Goal: Transaction & Acquisition: Purchase product/service

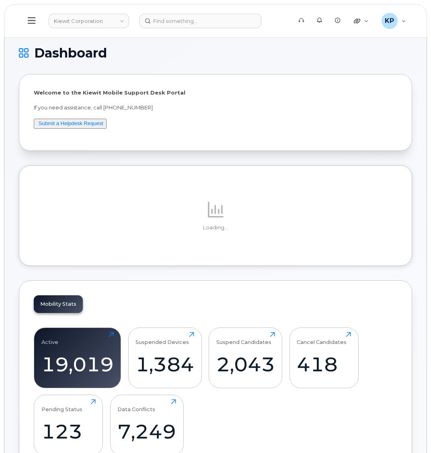
click at [36, 24] on button at bounding box center [32, 20] width 26 height 23
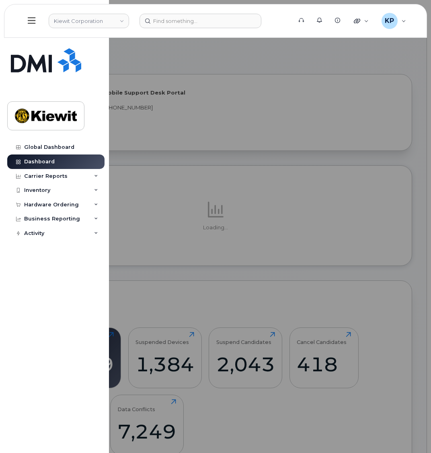
click at [74, 10] on header "Kiewit Corporation Support Alerts Knowledge Base Quicklinks Suspend / Cancel De…" at bounding box center [215, 21] width 423 height 34
click at [70, 23] on link "Kiewit Corporation" at bounding box center [89, 21] width 80 height 14
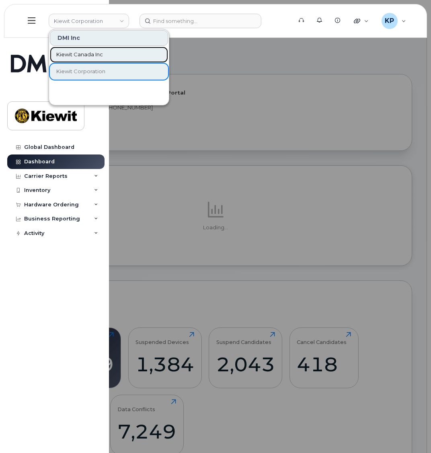
click at [81, 51] on span "Kiewit Canada Inc" at bounding box center [79, 55] width 47 height 8
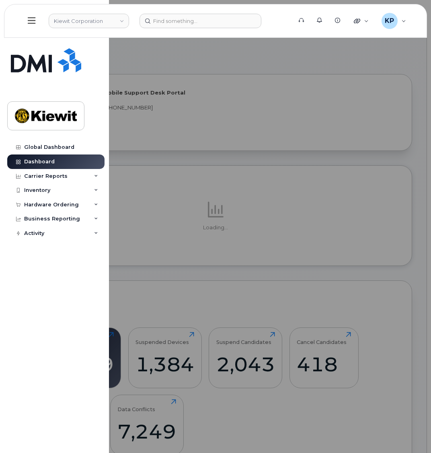
click at [35, 23] on icon at bounding box center [32, 20] width 8 height 6
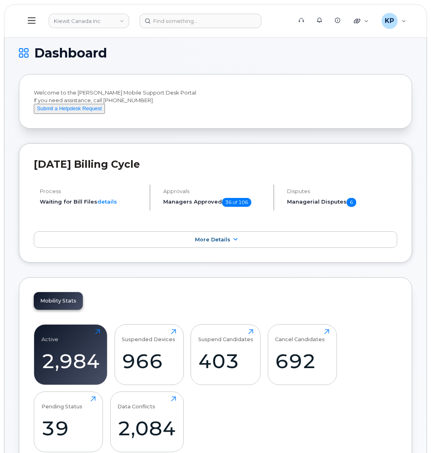
click at [39, 25] on button at bounding box center [32, 20] width 26 height 23
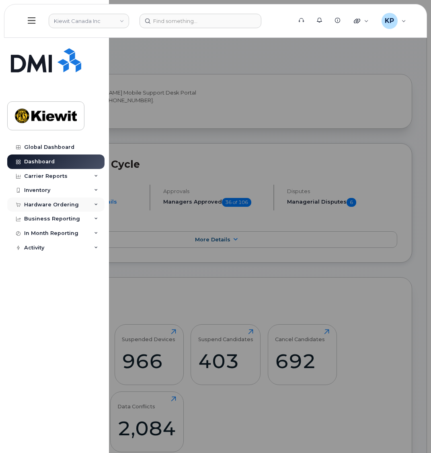
click at [49, 207] on div "Hardware Ordering" at bounding box center [51, 204] width 55 height 6
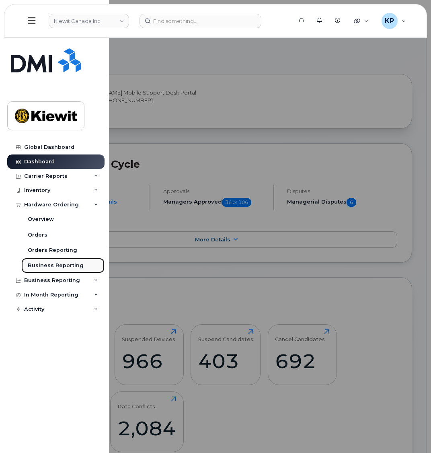
click at [47, 272] on link "Business Reporting" at bounding box center [62, 265] width 83 height 15
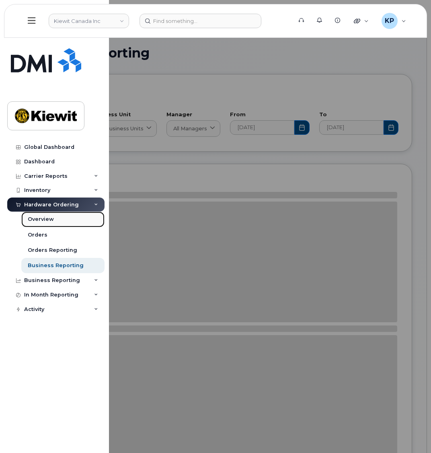
click at [35, 224] on link "Overview" at bounding box center [62, 218] width 83 height 15
click at [36, 233] on div "Orders" at bounding box center [38, 234] width 20 height 7
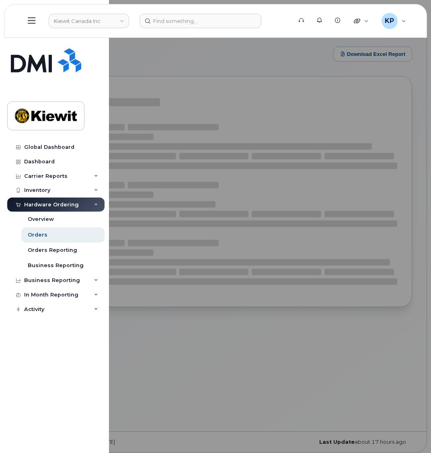
click at [45, 204] on div "Hardware Ordering" at bounding box center [51, 204] width 55 height 6
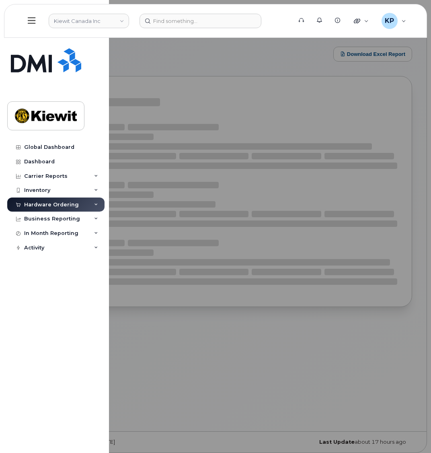
click at [305, 316] on div at bounding box center [215, 226] width 431 height 453
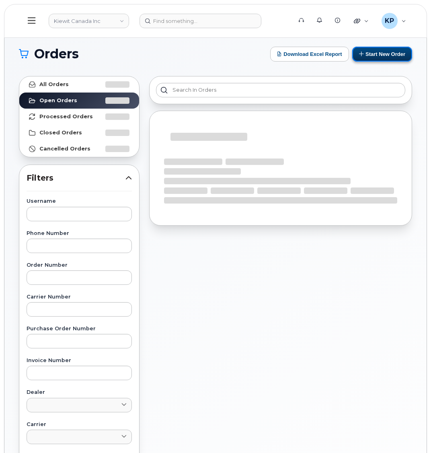
click at [385, 53] on button "Start New Order" at bounding box center [382, 54] width 60 height 15
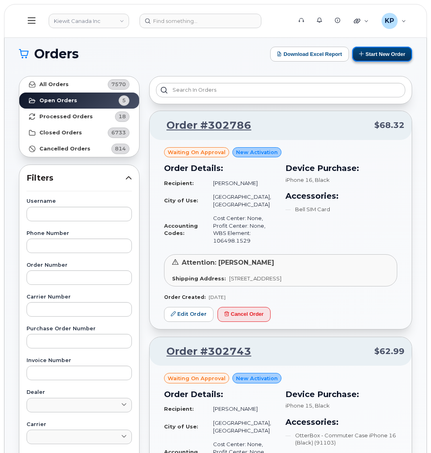
click at [367, 55] on button "Start New Order" at bounding box center [382, 54] width 60 height 15
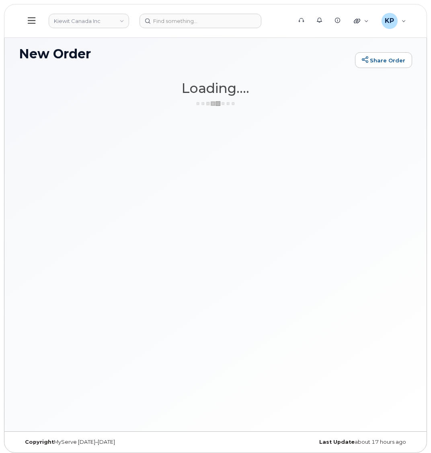
click at [197, 78] on div "New Order Share Order × Share This Order If you want to allow others to create …" at bounding box center [215, 231] width 422 height 399
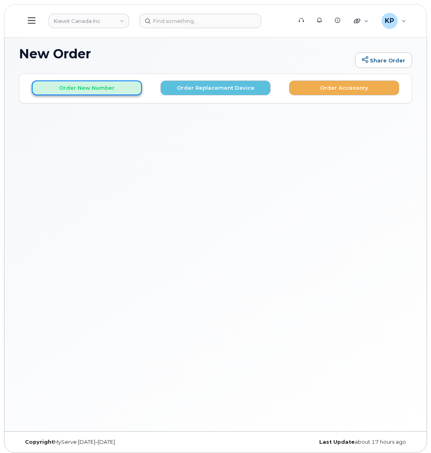
click at [105, 86] on button "Order New Number" at bounding box center [87, 87] width 110 height 15
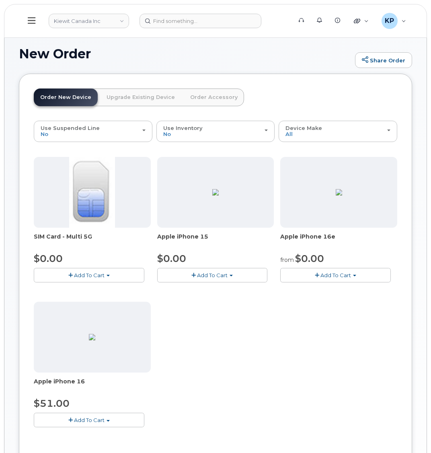
click at [300, 275] on button "Add To Cart" at bounding box center [335, 275] width 111 height 14
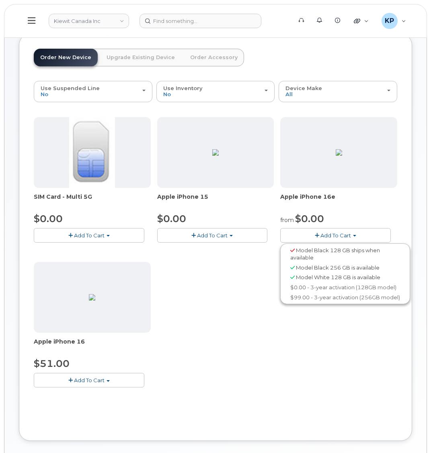
scroll to position [40, 0]
click at [313, 285] on link "$0.00 - 3-year activation (128GB model)" at bounding box center [345, 287] width 126 height 10
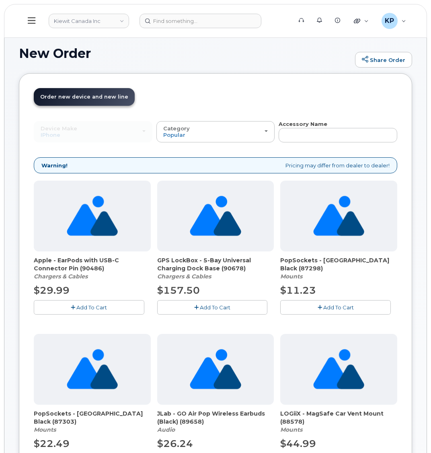
scroll to position [0, 0]
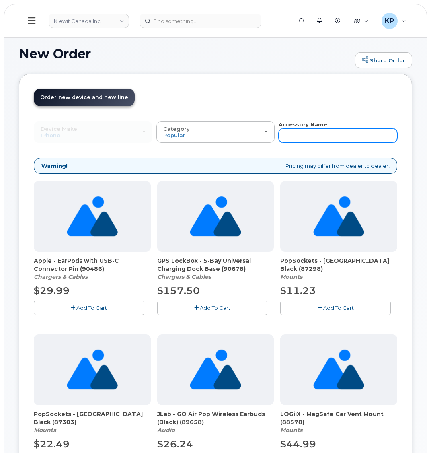
click at [282, 135] on input "text" at bounding box center [338, 135] width 119 height 14
type input "otterbox"
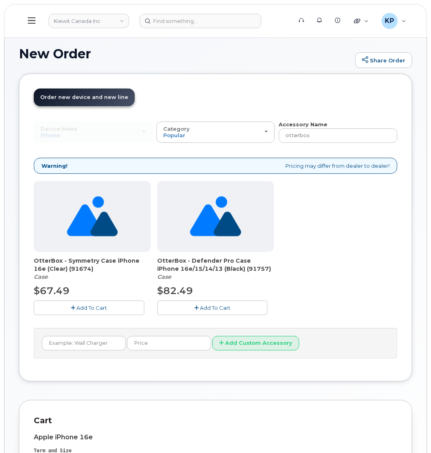
click at [96, 304] on span "Add To Cart" at bounding box center [91, 307] width 31 height 6
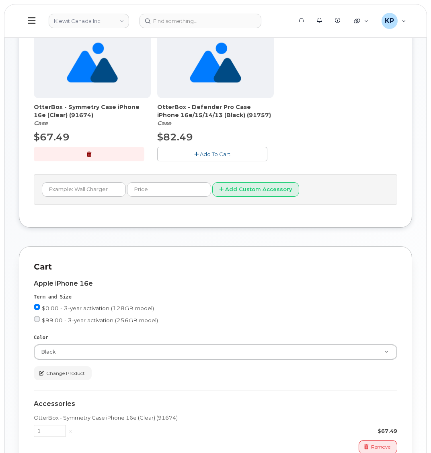
scroll to position [241, 0]
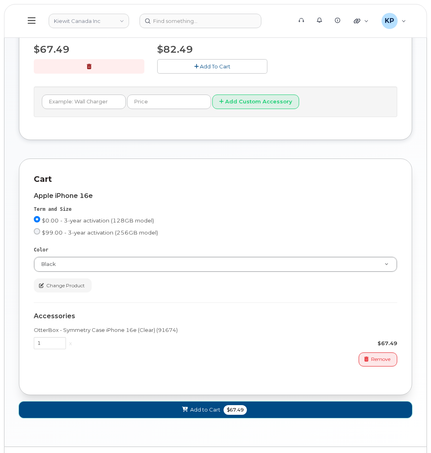
click at [197, 412] on span "Add to Cart" at bounding box center [205, 410] width 30 height 8
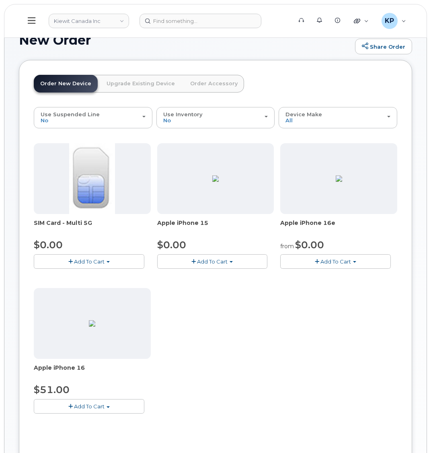
scroll to position [0, 0]
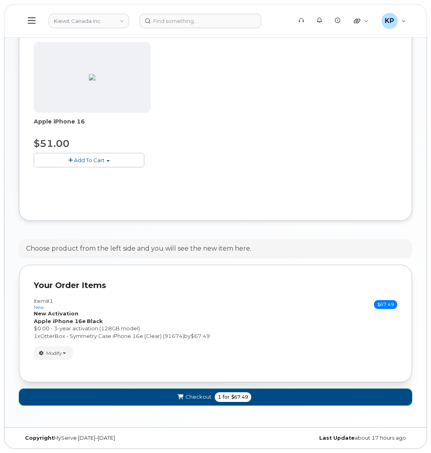
click at [208, 392] on button "Checkout 1 for $67.49" at bounding box center [215, 396] width 393 height 16
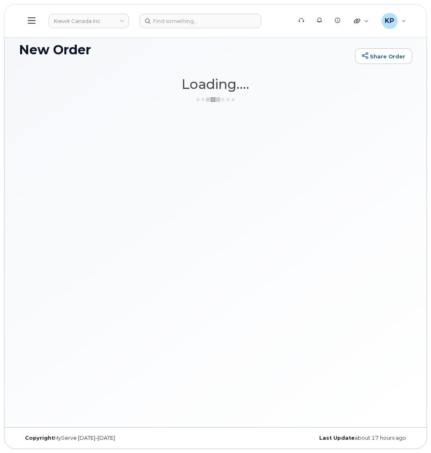
scroll to position [4, 0]
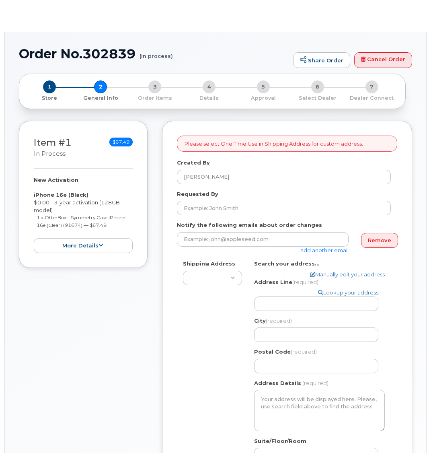
select select
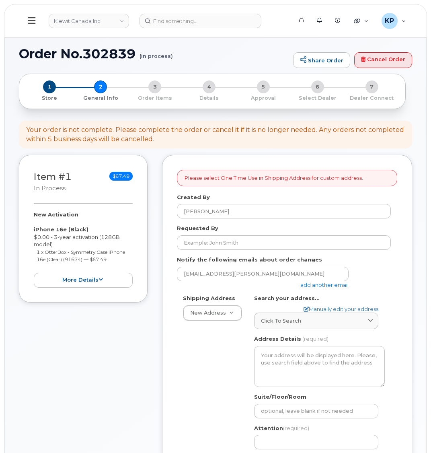
click at [307, 285] on link "add another email" at bounding box center [324, 284] width 48 height 6
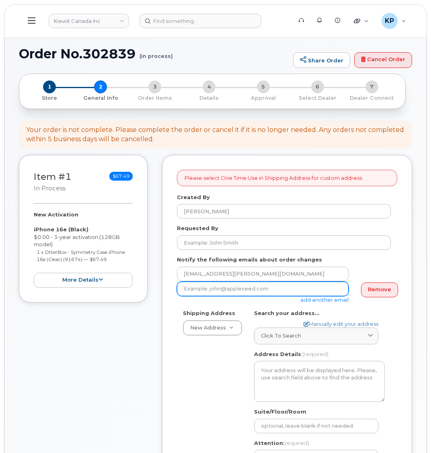
drag, startPoint x: 221, startPoint y: 293, endPoint x: 18, endPoint y: 268, distance: 205.4
click at [221, 293] on input "email" at bounding box center [263, 288] width 172 height 14
click at [209, 285] on input "email" at bounding box center [263, 288] width 172 height 14
paste input "Mary.Stein@kiewit.com"
type input "Mary.Stein@kiewit.com"
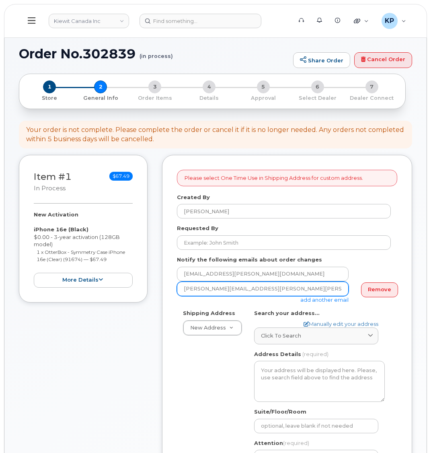
drag, startPoint x: 189, startPoint y: 293, endPoint x: 219, endPoint y: 303, distance: 31.5
click at [189, 292] on input "Mary.Stein@kiewit.com" at bounding box center [263, 288] width 172 height 14
click at [251, 288] on input "Mary.Stein@kiewit.com" at bounding box center [263, 288] width 172 height 14
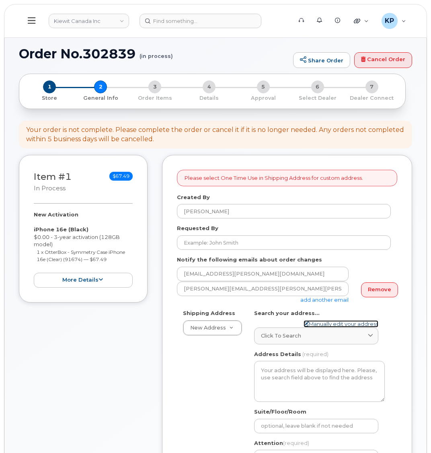
click at [314, 323] on link "Manually edit your address" at bounding box center [340, 324] width 75 height 8
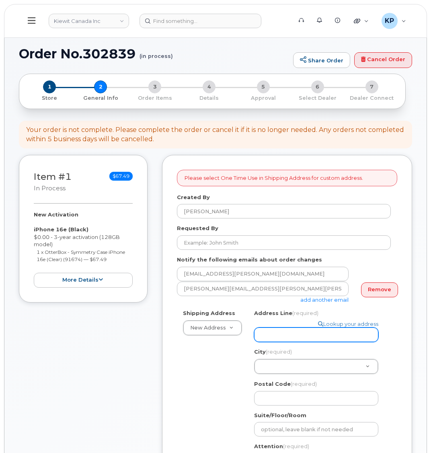
drag, startPoint x: 297, startPoint y: 322, endPoint x: 139, endPoint y: 299, distance: 159.1
click at [297, 327] on input "Address Line (required)" at bounding box center [316, 334] width 124 height 14
drag, startPoint x: 281, startPoint y: 332, endPoint x: 282, endPoint y: 325, distance: 6.5
click at [281, 332] on input "Address Line (required)" at bounding box center [316, 334] width 124 height 14
paste input "DNNP 1 Holt Road South Receiving Area 13"
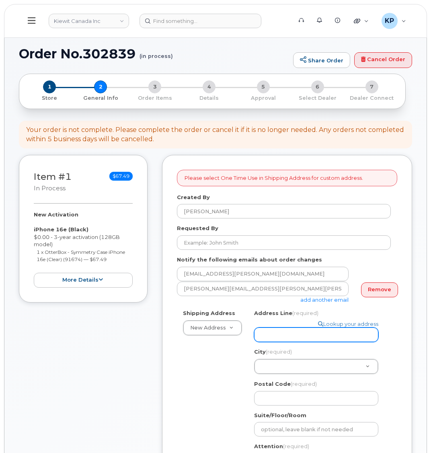
select select
type input "DNNP 1 Holt Road South Receiving Area 13"
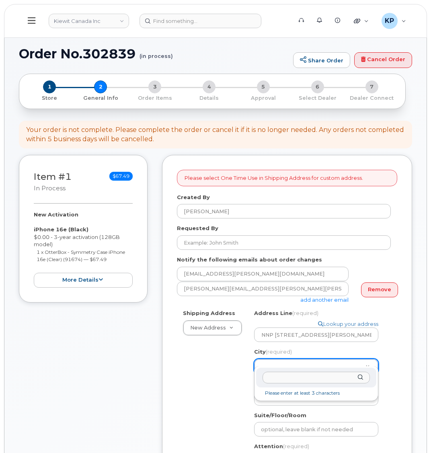
scroll to position [0, 0]
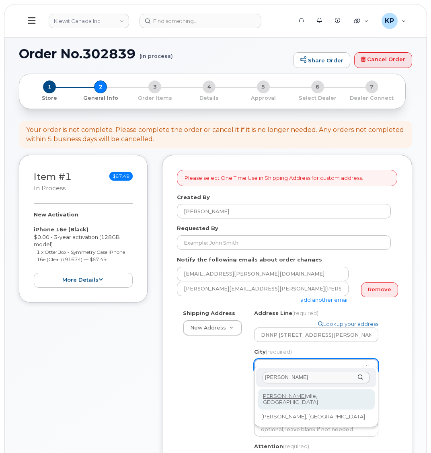
type input "Bowman"
select select
type input "3729"
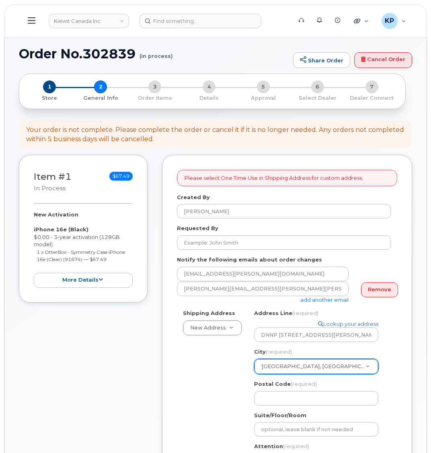
click at [273, 398] on div "Search your address... Manually edit your address Click to search No available …" at bounding box center [319, 406] width 143 height 195
click at [273, 395] on input "Postal Code (required)" at bounding box center [316, 398] width 124 height 14
select select
type input "L"
select select
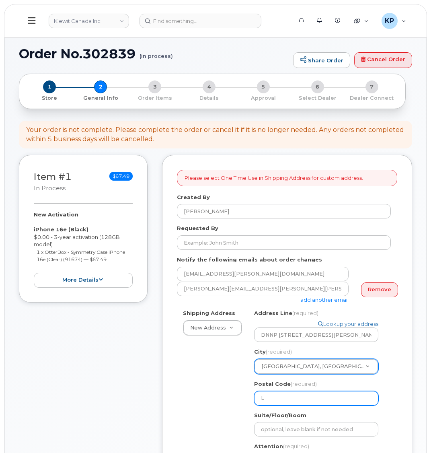
type input "L1"
select select
type input "L1c"
select select
type input "L1"
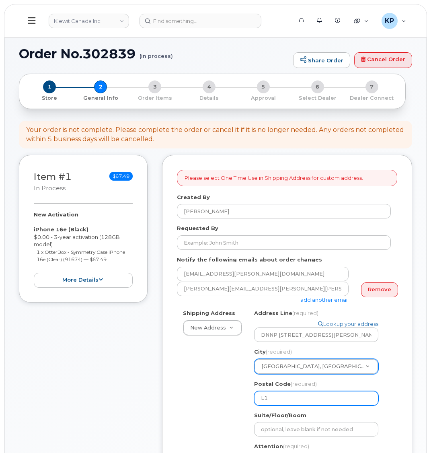
select select
type input "L1C"
select select
type input "L1C #"
select select
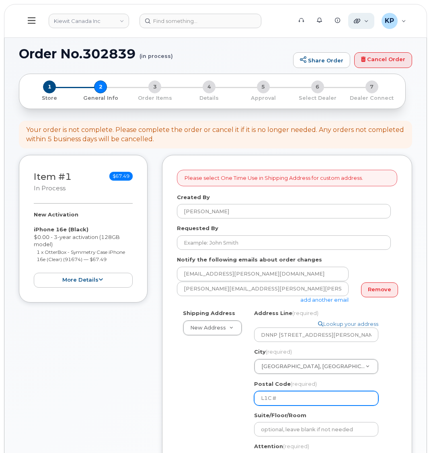
type input "L1C #Z"
select select
type input "L1C #"
select select
type input "L1C"
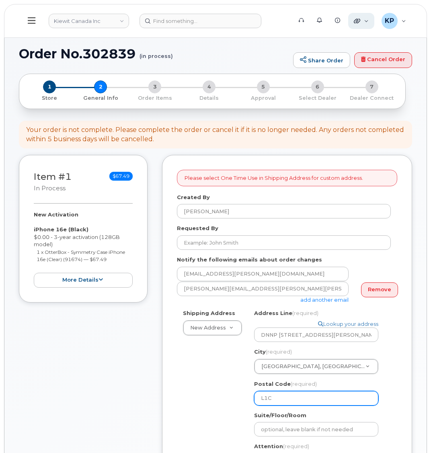
select select
type input "L1C 3"
select select
type input "L1C 3Z"
select select
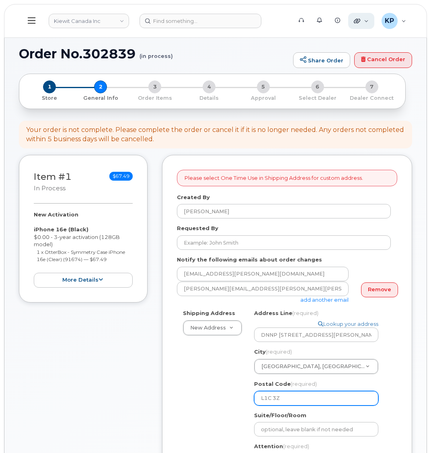
type input "L1C 3Z8"
select select
type input "L1C 3Z"
select select
type input "L1C 3Z8"
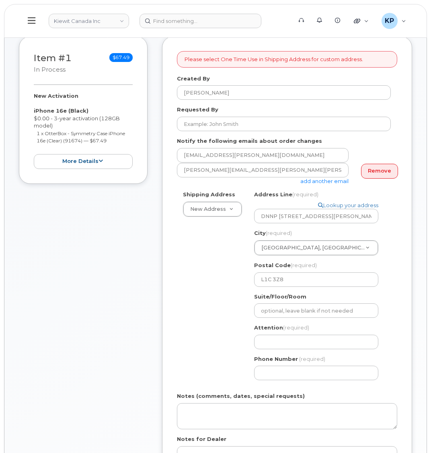
scroll to position [121, 0]
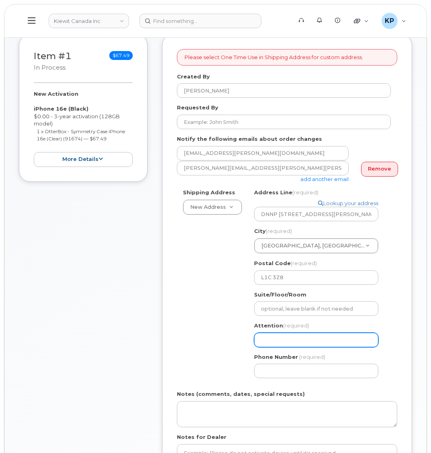
click at [266, 332] on input "Attention (required)" at bounding box center [316, 339] width 124 height 14
click at [314, 332] on input "Attention (required)" at bounding box center [316, 339] width 124 height 14
paste input "Craig Williams & Courtney Robia"
select select
type input "Craig Williams & Courtney Robia"
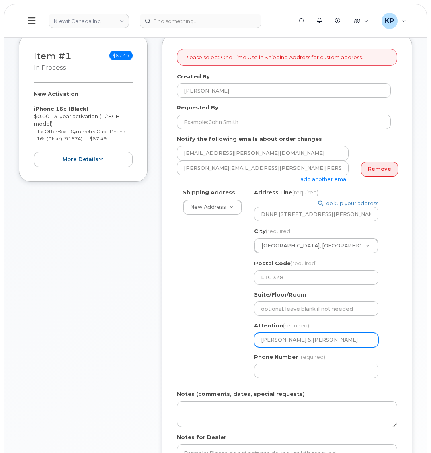
drag, startPoint x: 361, startPoint y: 334, endPoint x: 188, endPoint y: 334, distance: 173.2
click at [188, 334] on div "Shipping Address New Address New Address M-100 Ilsley Avenue 10333 Southport Ro…" at bounding box center [284, 285] width 214 height 195
select select
click at [277, 332] on input "Attention (required)" at bounding box center [316, 339] width 124 height 14
paste input "Ifeanyichukwu Nweke"
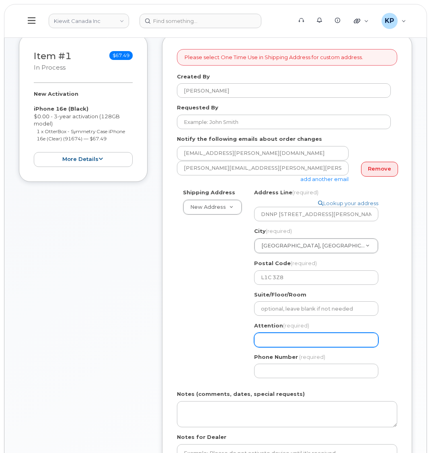
select select
type input "Ifeanyichukwu Nweke"
select select
type input "Ifeanyichukwu Nweke;"
click at [336, 332] on input "Ifeanyichukwu Nweke;" at bounding box center [316, 339] width 124 height 14
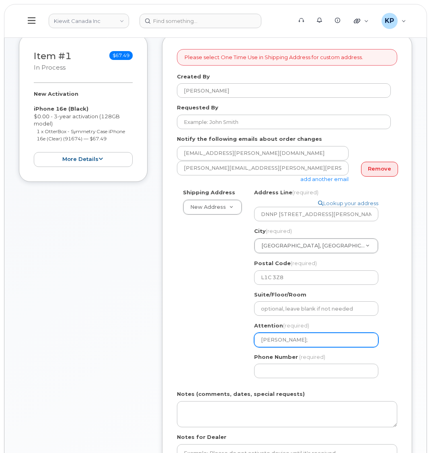
paste input "Craig Williams"
select select
click at [318, 335] on input "Ifeanyichukwu Nweke; Craig Williams" at bounding box center [316, 339] width 124 height 14
click at [375, 334] on input "Ifeanyichukwu Nweke; Craig Williams" at bounding box center [316, 339] width 124 height 14
type input "Ifeanyichukwu Nweke; Craig Williams"
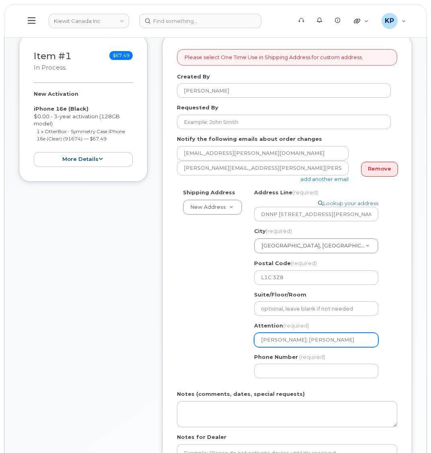
drag, startPoint x: 353, startPoint y: 332, endPoint x: 320, endPoint y: 334, distance: 33.4
click at [320, 334] on input "Ifeanyichukwu Nweke; Craig Williams" at bounding box center [316, 339] width 124 height 14
select select
type input "Ifeanyichukwu Nweke;"
select select
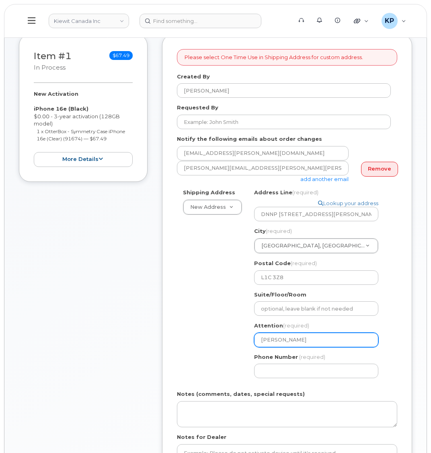
type input "Ifeanyichukwu Nweke"
select select
type input "Ifeanyichukwu Nweke *"
select select
type input "Ifeanyichukwu Nweke"
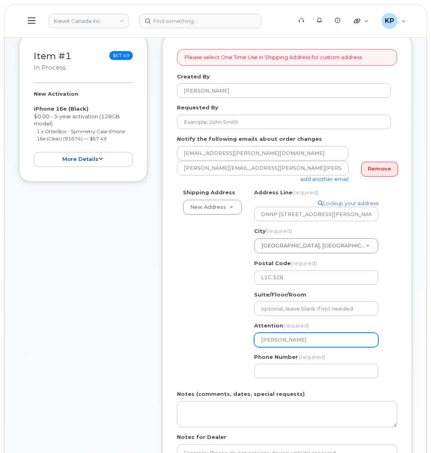
select select
type input "Ifeanyichukwu Nweke &"
paste input "mike.moriarit"
select select
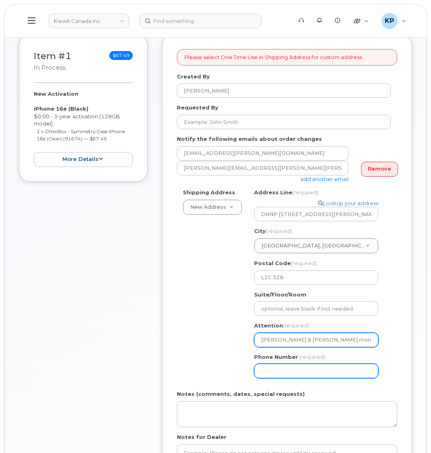
type input "Ifeanyichukwu Nweke & mike.moriarit"
click at [304, 367] on input "Phone Number" at bounding box center [316, 370] width 124 height 14
click at [342, 336] on input "Ifeanyichukwu Nweke & mike.moriarit" at bounding box center [316, 339] width 124 height 14
click at [341, 336] on input "Ifeanyichukwu Nweke & mike.moriarit" at bounding box center [316, 339] width 124 height 14
select select
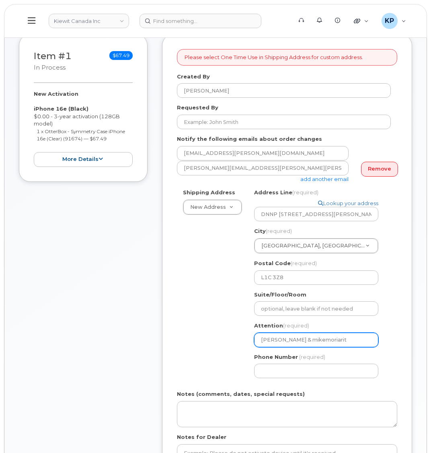
type input "Ifeanyichukwu Nweke & mike moriarit"
select select
type input "Ifeanyichukwu Nweke & mike moriarit"
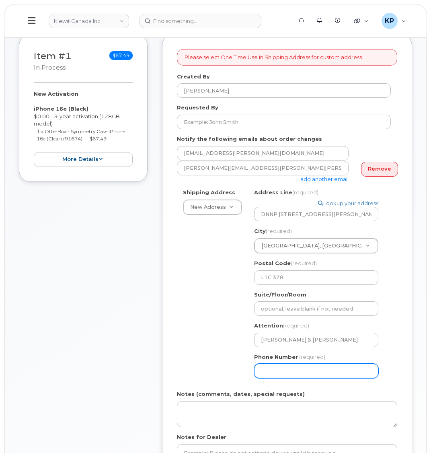
click at [335, 363] on input "Phone Number" at bounding box center [316, 370] width 124 height 14
click at [288, 366] on input "Phone Number" at bounding box center [316, 370] width 124 height 14
type input "877772770"
select select
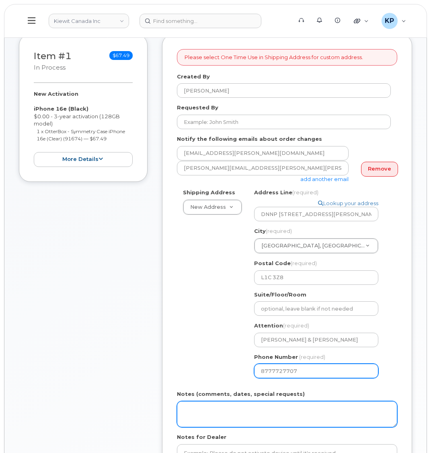
type input "8777727707"
click at [230, 409] on textarea "Notes (comments, dates, special requests)" at bounding box center [287, 414] width 220 height 27
type textarea "Please Ship ASAP"
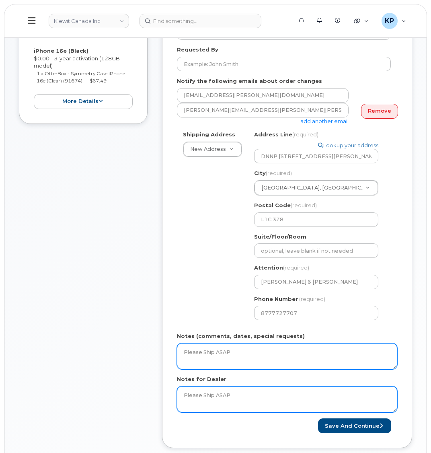
scroll to position [201, 0]
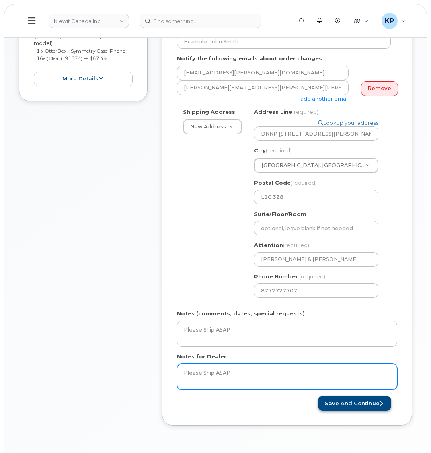
type textarea "Please Ship ASAP"
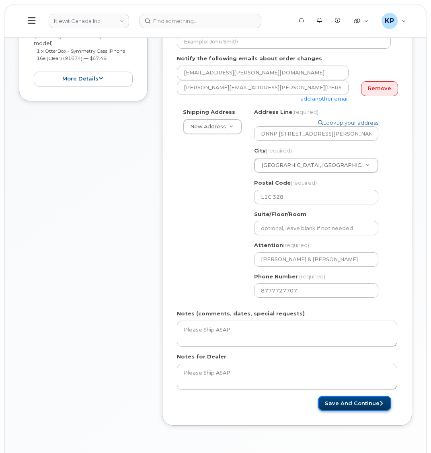
click at [352, 398] on button "Save and Continue" at bounding box center [354, 402] width 73 height 15
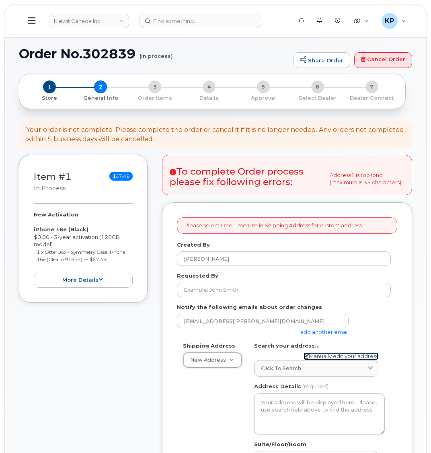
click at [329, 354] on link "Manually edit your address" at bounding box center [340, 356] width 75 height 8
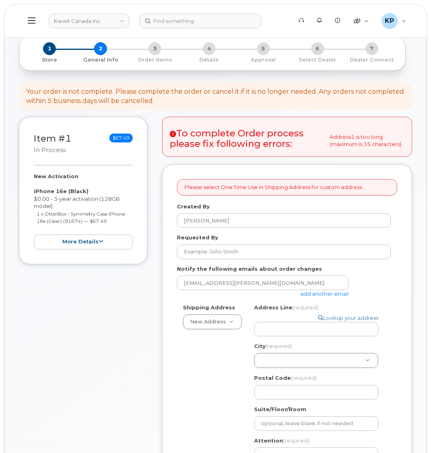
scroll to position [40, 0]
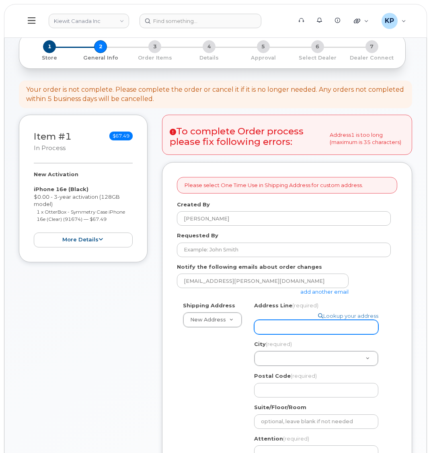
click at [281, 320] on input "Address Line (required)" at bounding box center [316, 327] width 124 height 14
paste input "[STREET_ADDRESS][PERSON_NAME] Receiving Area 13"
select select
drag, startPoint x: 370, startPoint y: 318, endPoint x: 201, endPoint y: 316, distance: 168.8
click at [202, 316] on div "Shipping Address New Address New Address M-[STREET_ADDRESS][GEOGRAPHIC_DATA][ST…" at bounding box center [284, 398] width 214 height 195
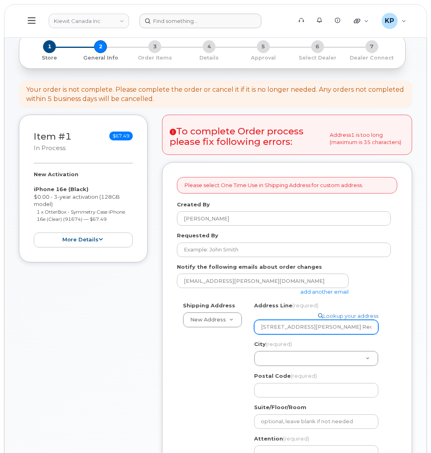
type input "[STREET_ADDRESS][PERSON_NAME] Receiving Area 13"
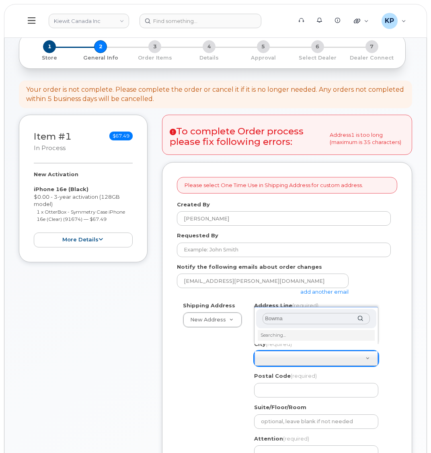
type input "[PERSON_NAME]"
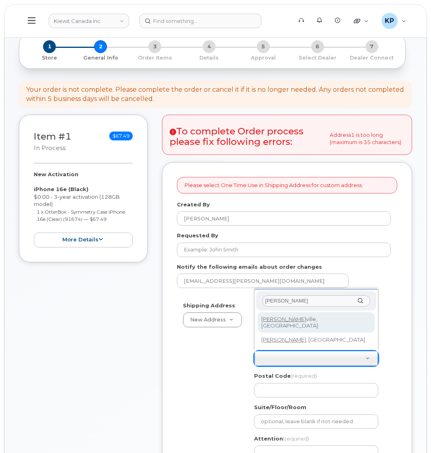
select select
type input "3729"
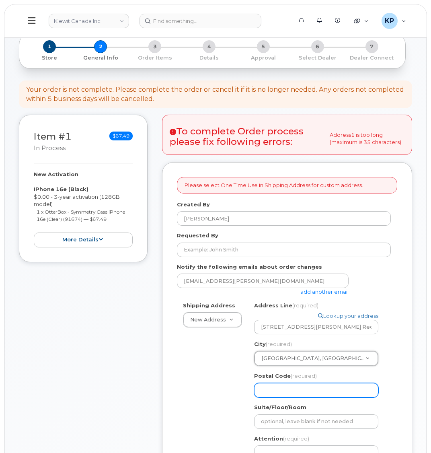
click at [284, 385] on input "Postal Code (required)" at bounding box center [316, 390] width 124 height 14
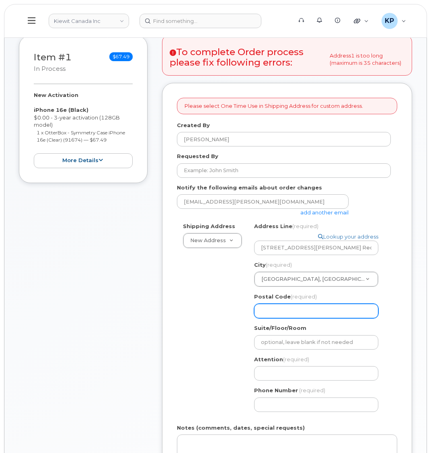
scroll to position [121, 0]
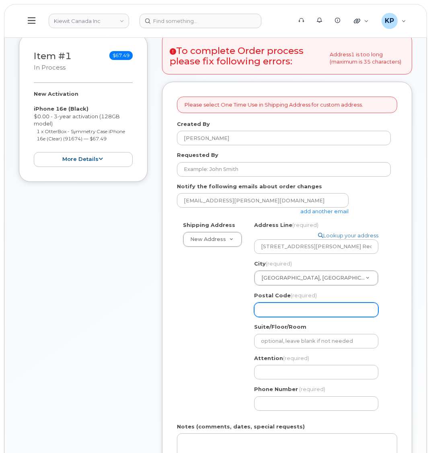
click at [267, 303] on input "Postal Code (required)" at bounding box center [316, 309] width 124 height 14
select select
type input "L"
select select
type input "L1"
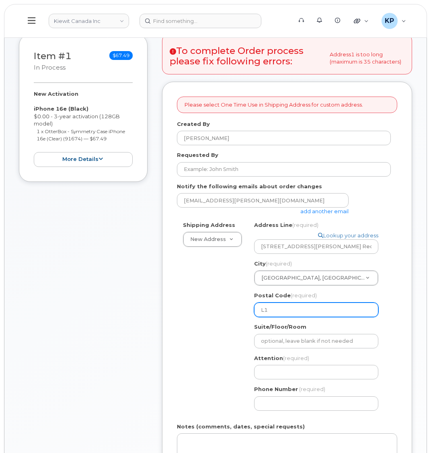
select select
type input "L1c"
select select
type input "L1"
select select
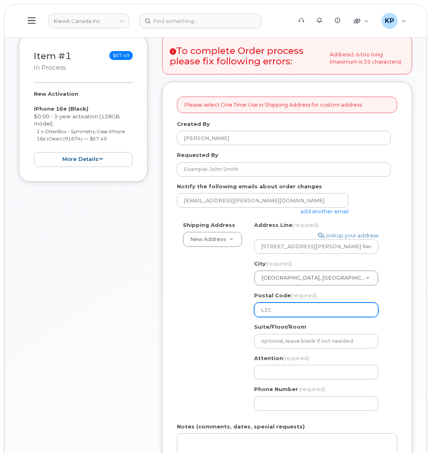
type input "L1C 3Z8"
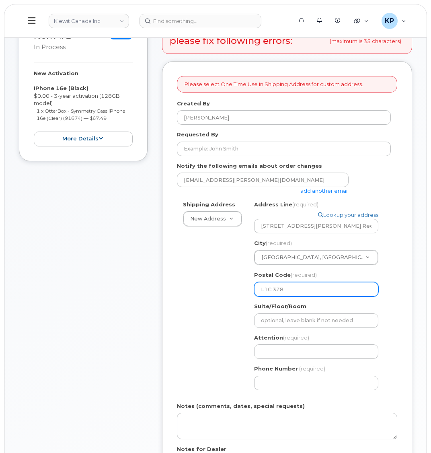
scroll to position [161, 0]
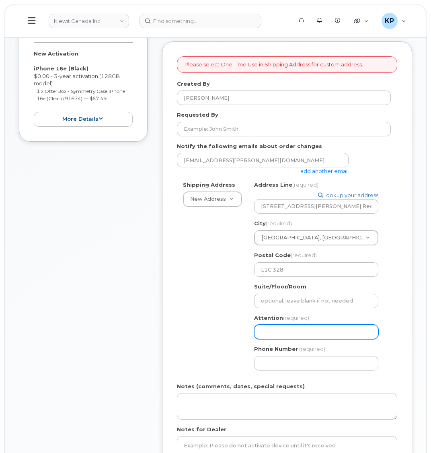
click at [283, 329] on input "Attention (required)" at bounding box center [316, 331] width 124 height 14
click at [303, 324] on input "Attention (required)" at bounding box center [316, 331] width 124 height 14
paste input "[PERSON_NAME]"
select select
click at [324, 324] on input "[PERSON_NAME]" at bounding box center [316, 331] width 124 height 14
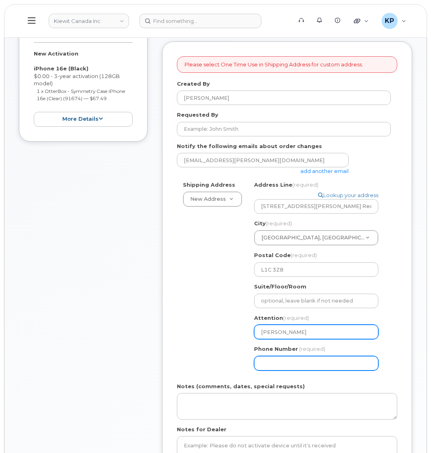
type input "[PERSON_NAME] & [PERSON_NAME]"
select select
drag, startPoint x: 344, startPoint y: 356, endPoint x: 293, endPoint y: 354, distance: 51.5
click at [293, 356] on input "Phone Number" at bounding box center [316, 363] width 124 height 14
type input "877772770"
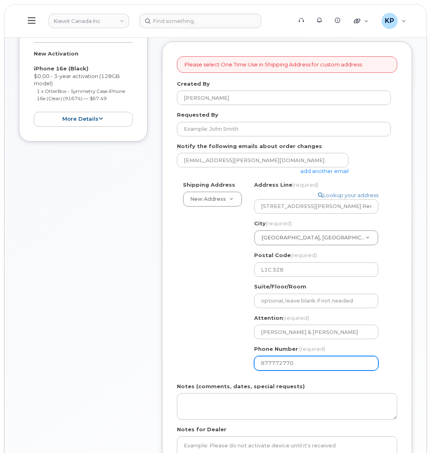
select select
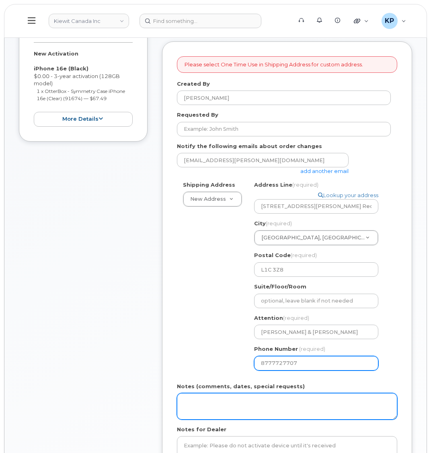
type input "8777727707"
click at [246, 395] on textarea "Notes (comments, dates, special requests)" at bounding box center [287, 406] width 220 height 27
type textarea "["
type textarea "Please Ship ASAP"
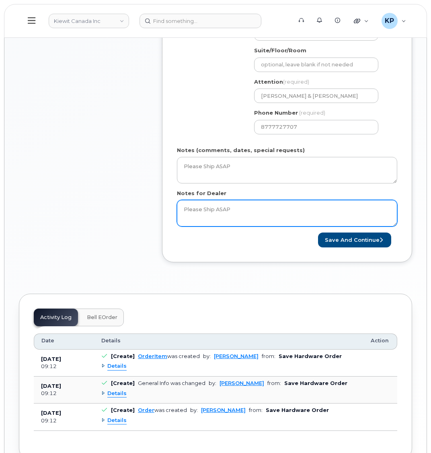
scroll to position [436, 0]
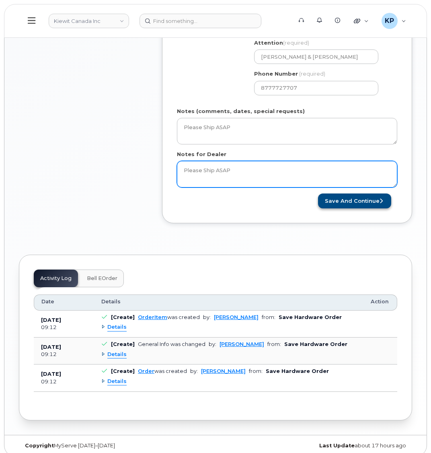
type textarea "Please Ship ASAP"
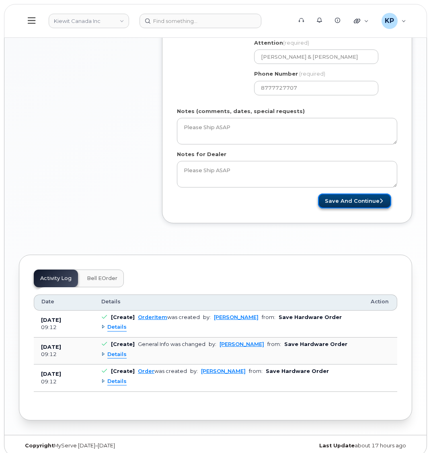
click at [366, 193] on button "Save and Continue" at bounding box center [354, 200] width 73 height 15
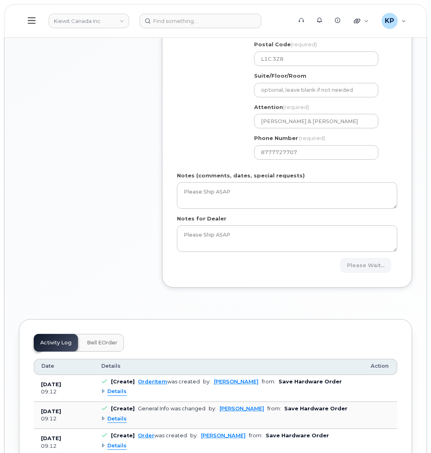
scroll to position [355, 0]
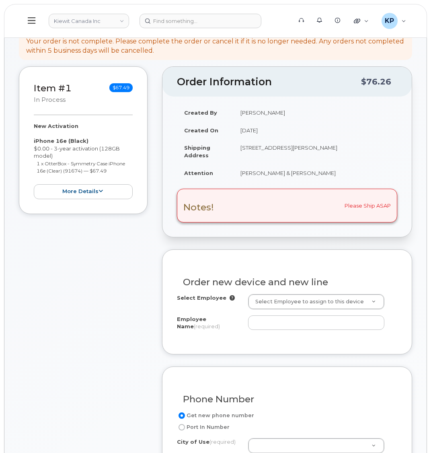
scroll to position [121, 0]
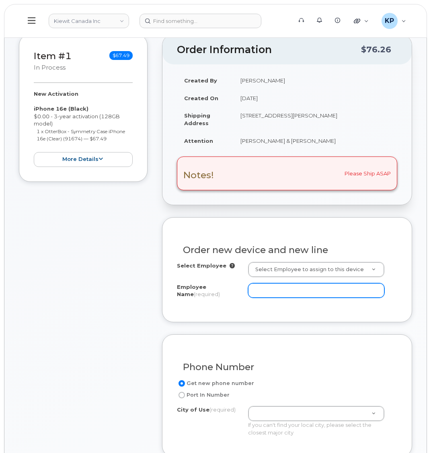
click at [278, 294] on input "Employee Name (required)" at bounding box center [316, 290] width 136 height 14
paste input "[PERSON_NAME]"
type input "[PERSON_NAME]"
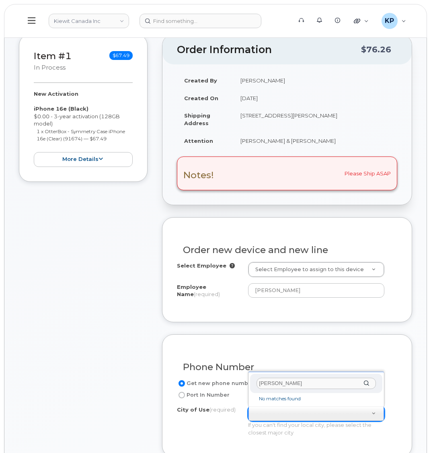
type input "[PERSON_NAME]"
drag, startPoint x: 291, startPoint y: 381, endPoint x: 152, endPoint y: 381, distance: 139.1
type input "oshawa"
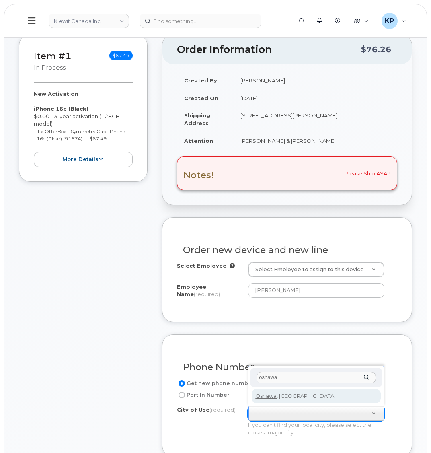
type input "4576"
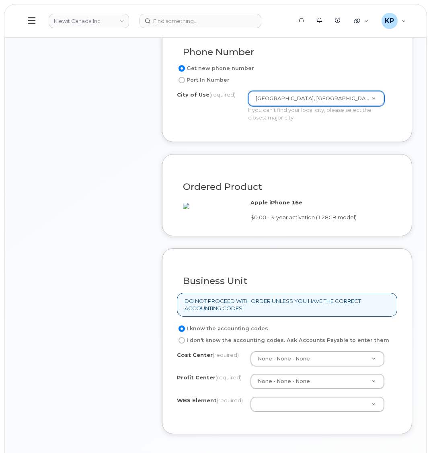
scroll to position [563, 0]
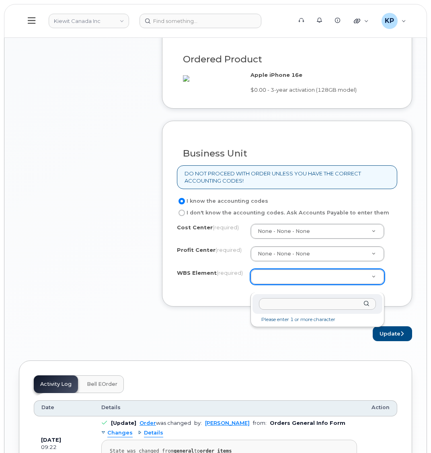
type input "[PERSON_NAME]"
click at [267, 302] on input "text" at bounding box center [317, 304] width 117 height 12
paste input "106381.1086"
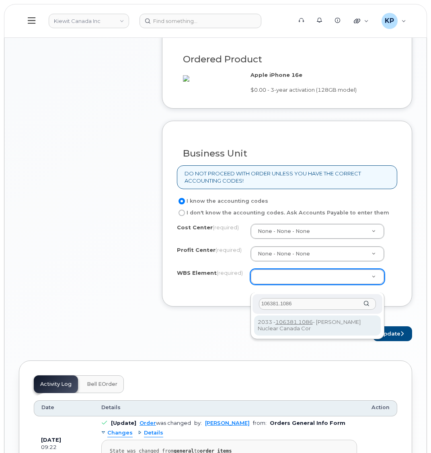
type input "106381.1086"
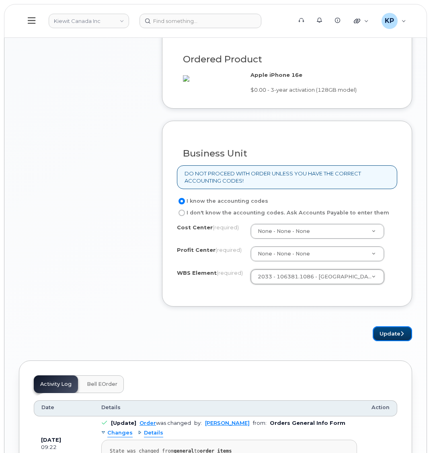
click at [380, 338] on button "Update" at bounding box center [392, 333] width 39 height 15
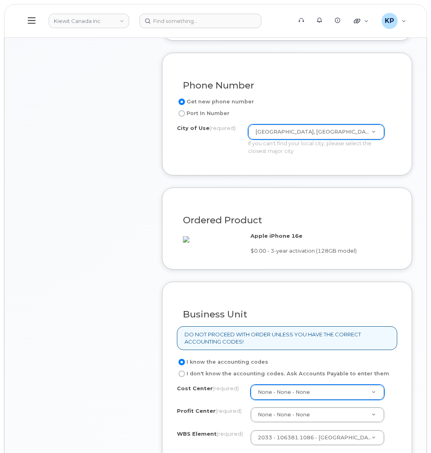
scroll to position [509, 0]
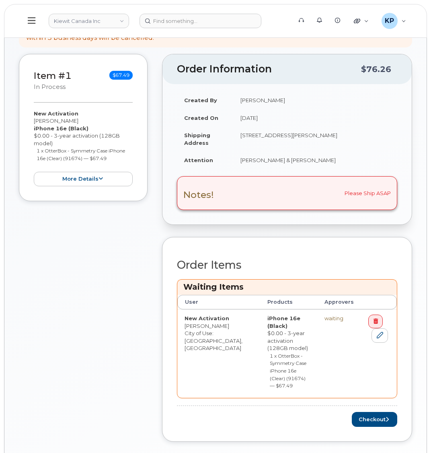
scroll to position [201, 0]
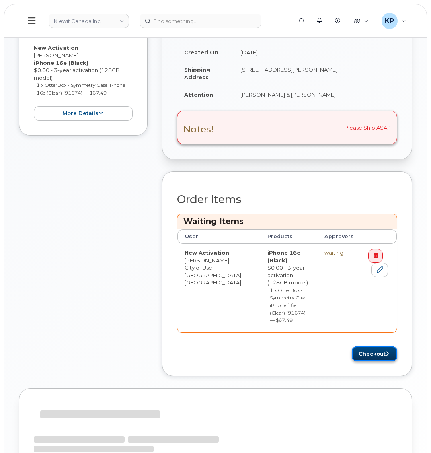
click at [365, 346] on button "Checkout" at bounding box center [374, 353] width 45 height 15
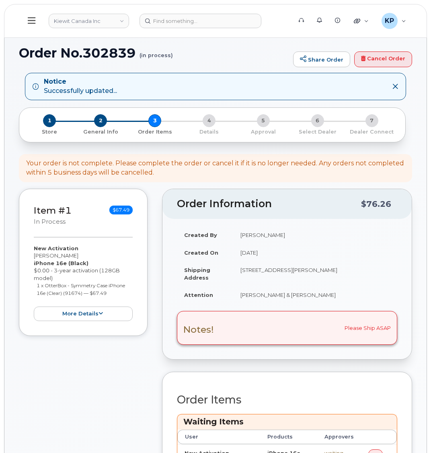
scroll to position [0, 0]
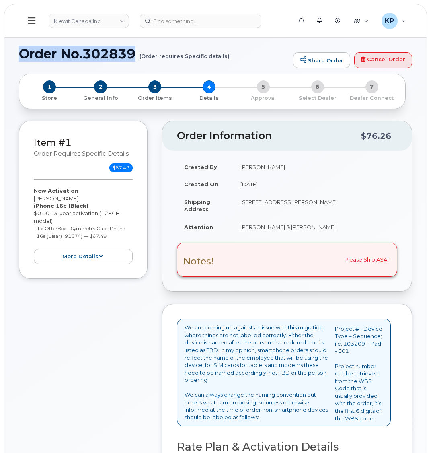
click at [23, 59] on h1 "Order No.302839 (Order requires Specific details)" at bounding box center [154, 54] width 270 height 14
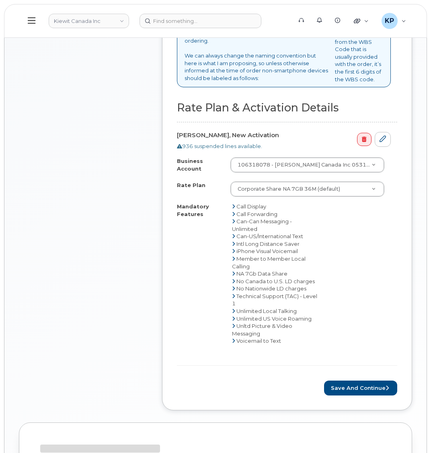
scroll to position [442, 0]
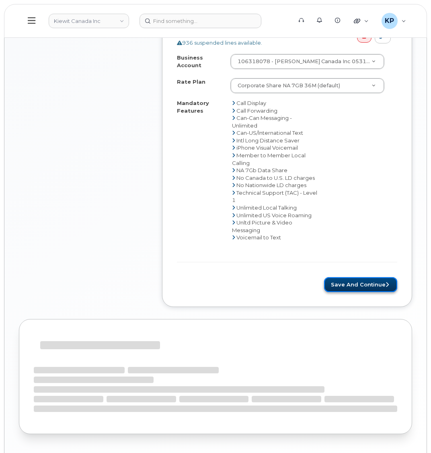
click at [342, 287] on button "Save and Continue" at bounding box center [360, 284] width 73 height 15
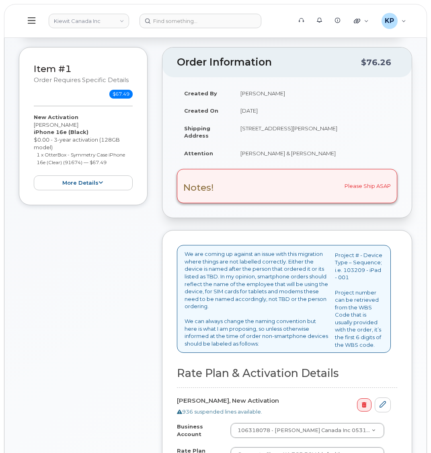
scroll to position [0, 0]
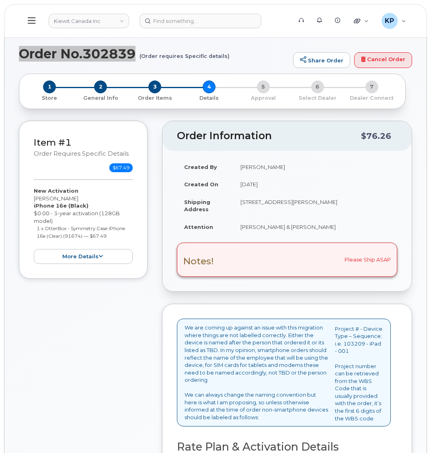
click at [86, 59] on h1 "Order No.302839 (Order requires Specific details)" at bounding box center [154, 54] width 270 height 14
drag, startPoint x: 86, startPoint y: 55, endPoint x: 141, endPoint y: 56, distance: 54.7
click at [141, 56] on h1 "Order No.302839 (Order requires Specific details)" at bounding box center [154, 54] width 270 height 14
copy h1 "302839"
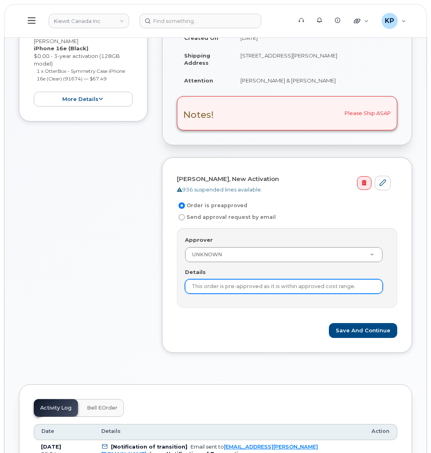
scroll to position [161, 0]
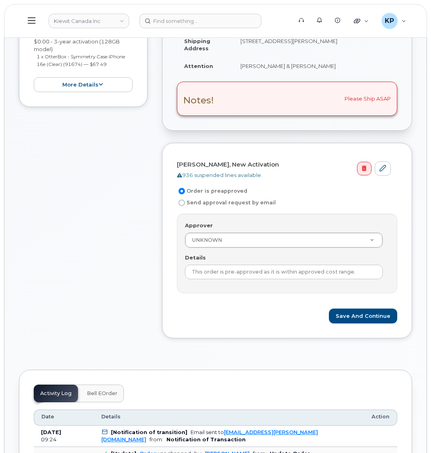
drag, startPoint x: 184, startPoint y: 201, endPoint x: 185, endPoint y: 207, distance: 5.2
click at [184, 201] on input "Send approval request by email" at bounding box center [181, 202] width 6 height 6
radio input "true"
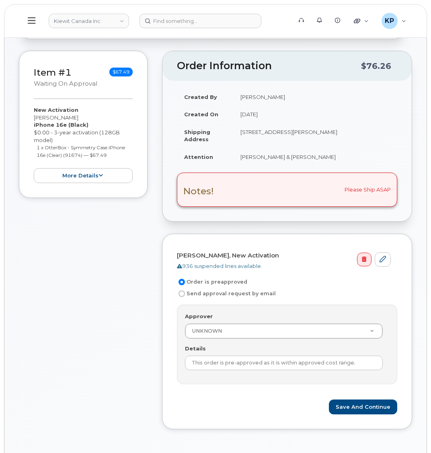
scroll to position [80, 0]
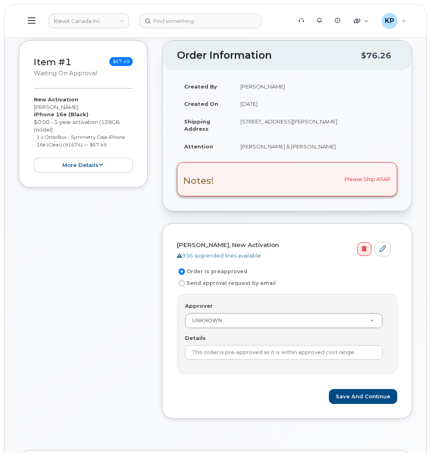
click at [190, 283] on label "Send approval request by email" at bounding box center [226, 283] width 99 height 10
click at [185, 283] on input "Send approval request by email" at bounding box center [181, 283] width 6 height 6
radio input "true"
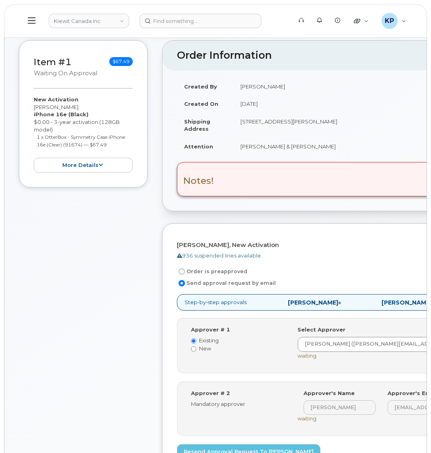
click at [40, 24] on button at bounding box center [32, 20] width 26 height 23
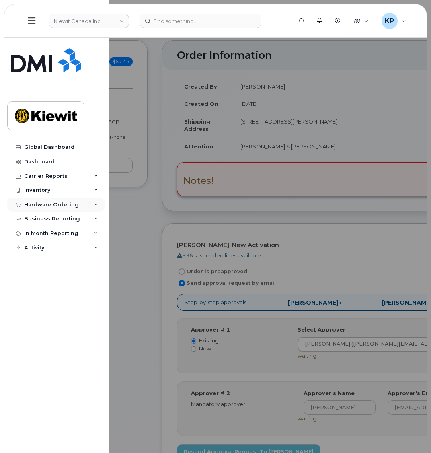
click at [43, 206] on div "Hardware Ordering" at bounding box center [51, 204] width 55 height 6
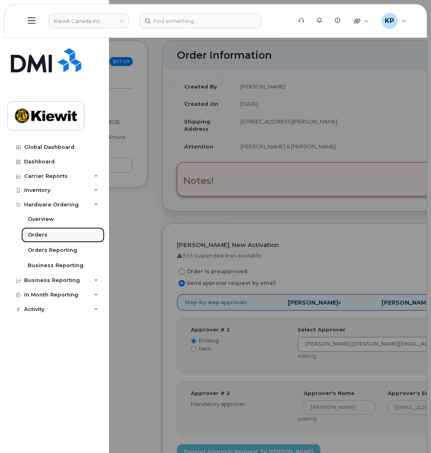
click at [42, 232] on div "Orders" at bounding box center [38, 234] width 20 height 7
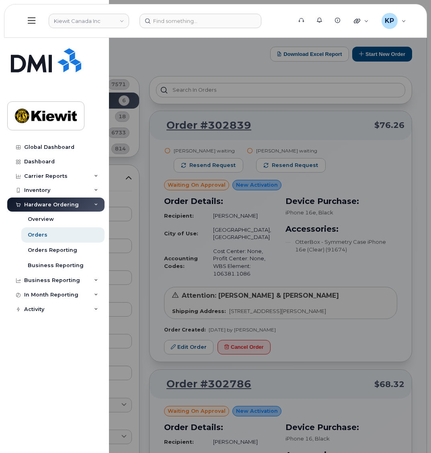
click at [370, 58] on div at bounding box center [215, 226] width 431 height 453
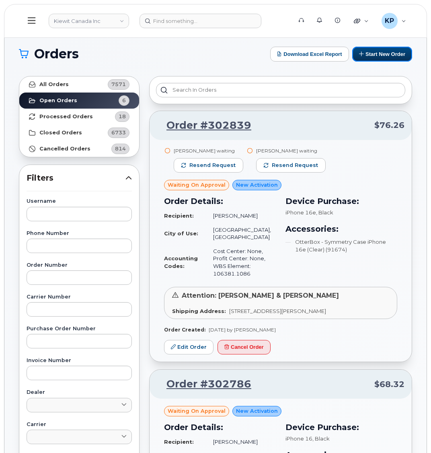
click at [370, 58] on button "Start New Order" at bounding box center [382, 54] width 60 height 15
click at [367, 50] on button "Start New Order" at bounding box center [382, 54] width 60 height 15
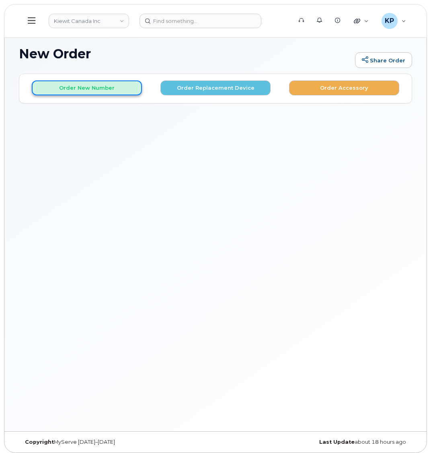
click at [84, 89] on button "Order New Number" at bounding box center [87, 87] width 110 height 15
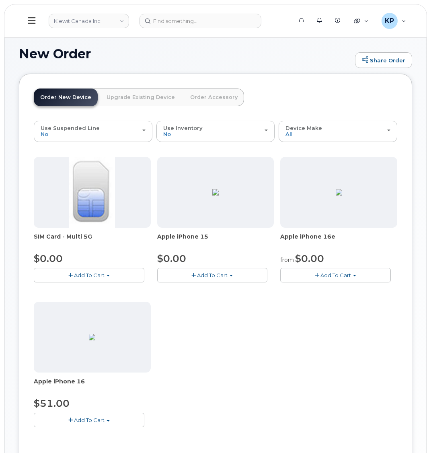
click at [335, 273] on span "Add To Cart" at bounding box center [335, 275] width 31 height 6
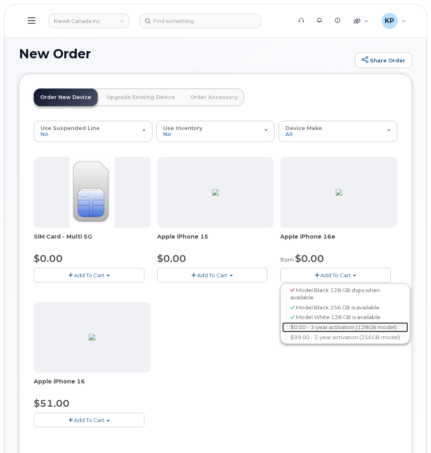
click at [317, 330] on link "$0.00 - 3-year activation (128GB model)" at bounding box center [345, 327] width 126 height 10
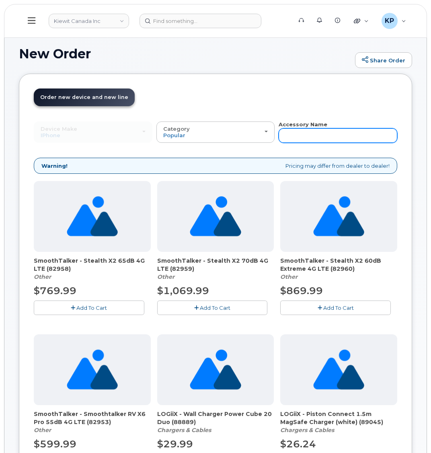
click at [287, 137] on input "text" at bounding box center [338, 135] width 119 height 14
type input "otterbox"
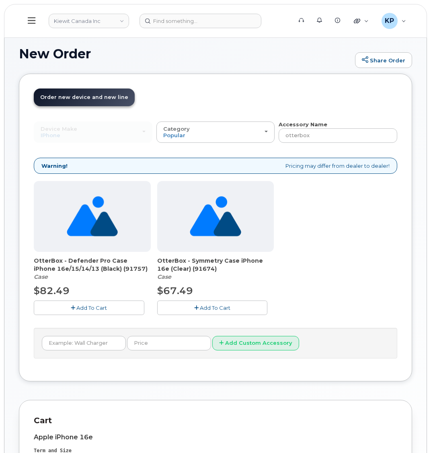
click at [174, 312] on button "Add To Cart" at bounding box center [212, 307] width 111 height 14
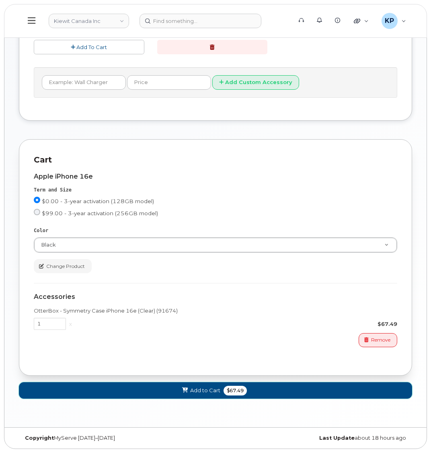
click at [185, 397] on button "Add to Cart $67.49" at bounding box center [215, 390] width 393 height 16
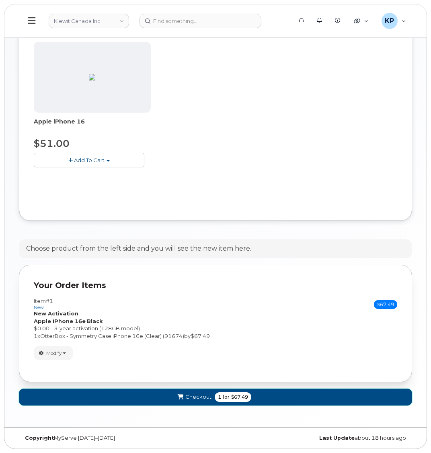
click at [192, 392] on button "Checkout 1 for $67.49" at bounding box center [215, 396] width 393 height 16
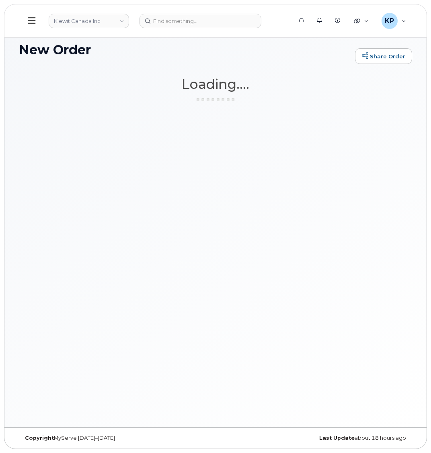
scroll to position [4, 0]
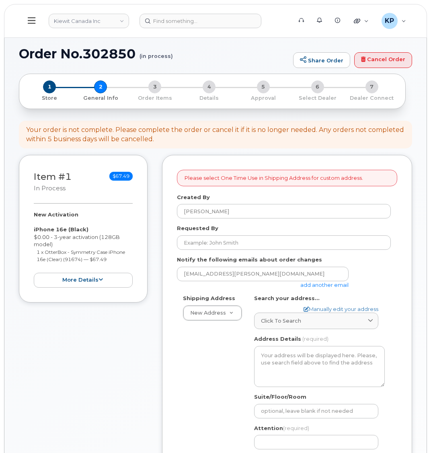
select select
click at [339, 284] on link "add another email" at bounding box center [324, 284] width 48 height 6
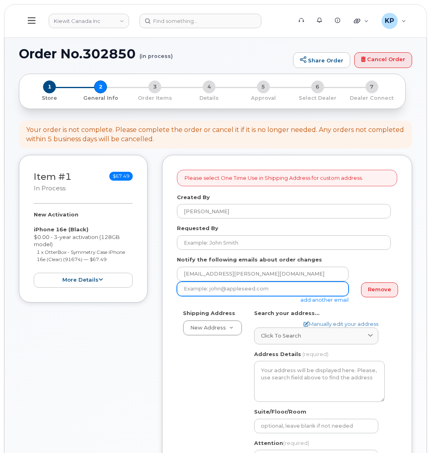
click at [223, 287] on input "email" at bounding box center [263, 288] width 172 height 14
paste input "[PERSON_NAME]"
type input "[PERSON_NAME]"
click at [226, 293] on input "email" at bounding box center [263, 288] width 172 height 14
paste input "[PERSON_NAME][EMAIL_ADDRESS][PERSON_NAME][PERSON_NAME][DOMAIN_NAME]"
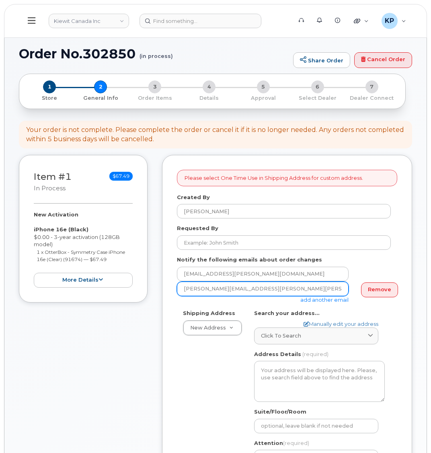
type input "[PERSON_NAME][EMAIL_ADDRESS][PERSON_NAME][PERSON_NAME][DOMAIN_NAME]"
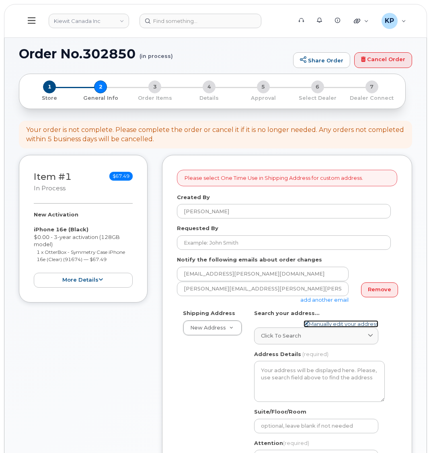
click at [316, 322] on link "Manually edit your address" at bounding box center [340, 324] width 75 height 8
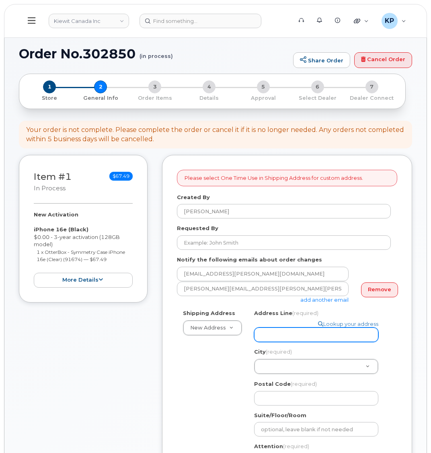
click at [312, 327] on input "Address Line (required)" at bounding box center [316, 334] width 124 height 14
click at [283, 332] on input "Address Line (required)" at bounding box center [316, 334] width 124 height 14
paste input "10333 Southport Road S.W., Suite 200"
select select
type input "10333 Southport Road S.W., Suite 200"
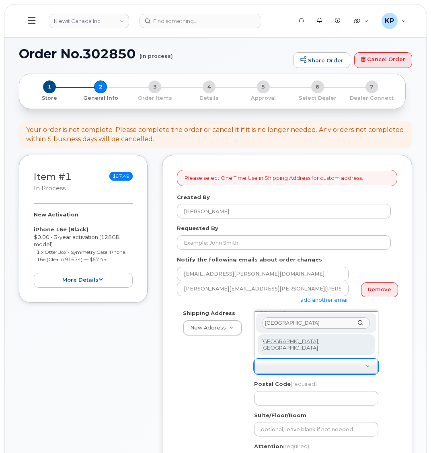
type input "[GEOGRAPHIC_DATA]"
select select
type input "88"
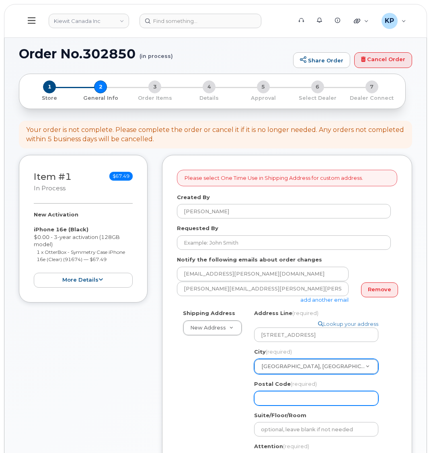
click at [295, 394] on input "Postal Code (required)" at bounding box center [316, 398] width 124 height 14
select select
type input "A"
select select
type input "AB"
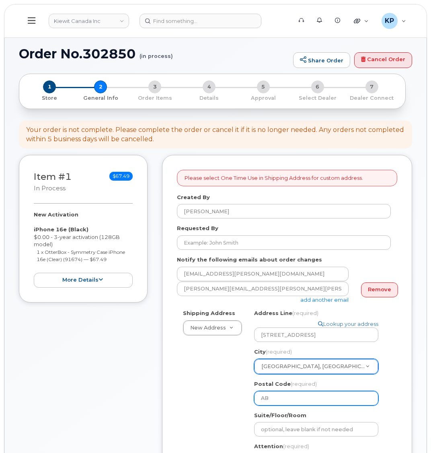
select select
type input "A"
select select
type input "T"
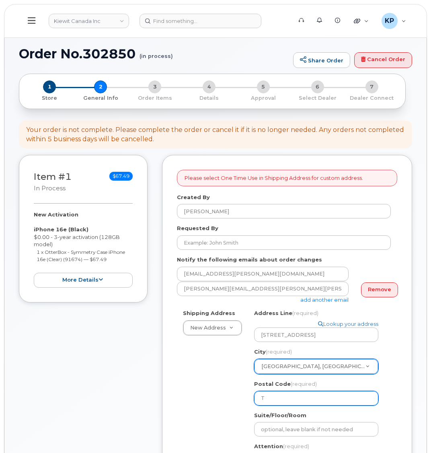
select select
type input "T2"
select select
click at [281, 393] on input "T2W" at bounding box center [316, 398] width 124 height 14
type input "T2W"
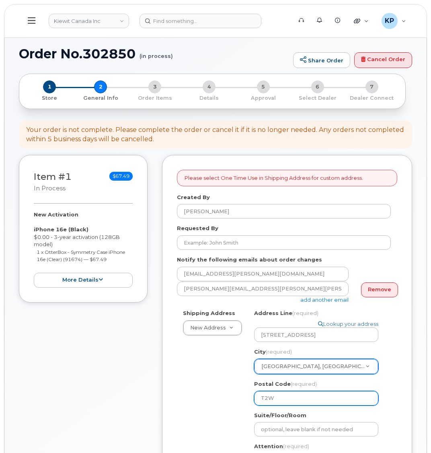
select select
type input "T2W 3"
select select
type input "T2W 3x"
select select
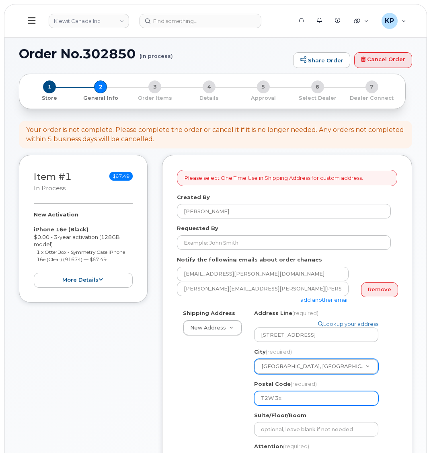
type input "T2W 3"
select select
type input "T2W 3X"
select select
type input "T2W 3X^"
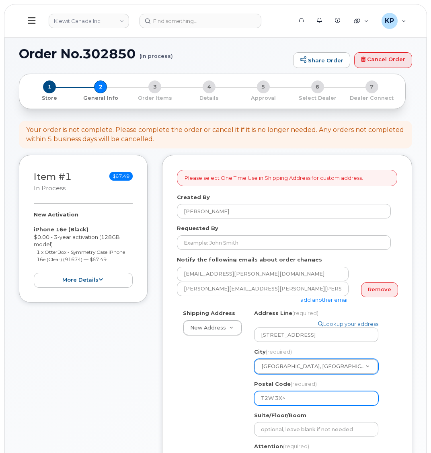
select select
type input "T2W 3X"
select select
type input "T2W 3X6"
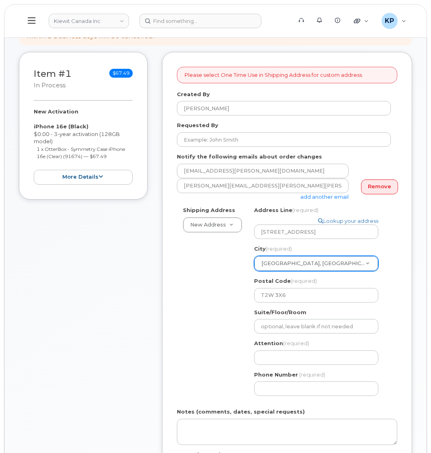
scroll to position [121, 0]
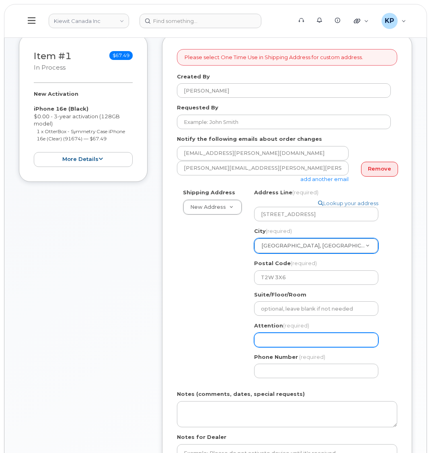
drag, startPoint x: 266, startPoint y: 334, endPoint x: 208, endPoint y: 316, distance: 60.5
click at [266, 334] on input "Attention (required)" at bounding box center [316, 339] width 124 height 14
drag, startPoint x: 292, startPoint y: 333, endPoint x: 271, endPoint y: 334, distance: 20.9
click at [292, 333] on input "Attention (required)" at bounding box center [316, 339] width 124 height 14
paste input "[PERSON_NAME]"
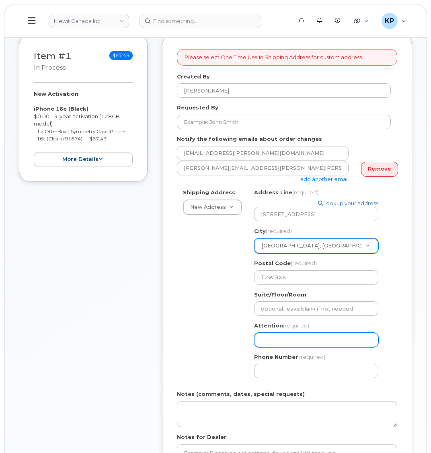
select select
click at [322, 335] on input "[PERSON_NAME]" at bounding box center [316, 339] width 124 height 14
type input "[PERSON_NAME]"
select select
type input "Dustin Viglione &"
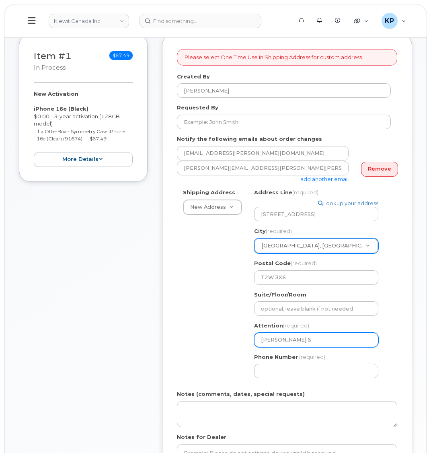
paste input "Denny.McKie"
select select
type input "Dustin Viglione & Denny.McKie"
click at [327, 334] on input "Dustin Viglione & Denny.McKie" at bounding box center [316, 339] width 124 height 14
select select
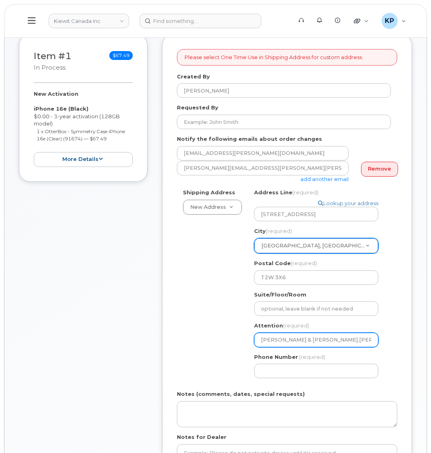
type input "Dustin Viglione & DennyMcKie"
select select
type input "[PERSON_NAME] & [PERSON_NAME]"
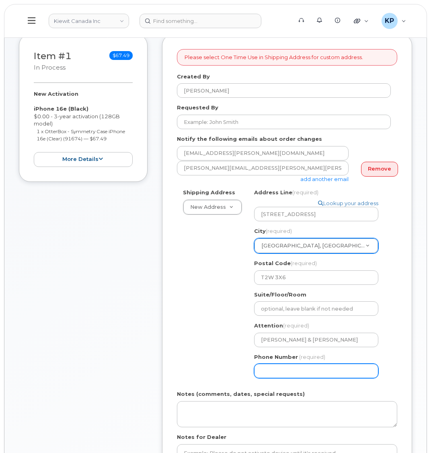
click at [317, 366] on input "Phone Number" at bounding box center [316, 370] width 124 height 14
type input "877772770"
select select
type input "8777727707"
click at [115, 379] on div "Item #1 in process $67.49 New Activation iPhone 16e (Black) $0.00 - 3-year acti…" at bounding box center [83, 275] width 129 height 483
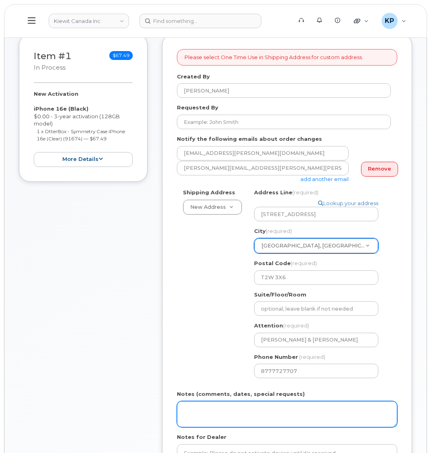
click at [201, 401] on textarea "Notes (comments, dates, special requests)" at bounding box center [287, 414] width 220 height 27
type textarea "Please Ship ASAP"
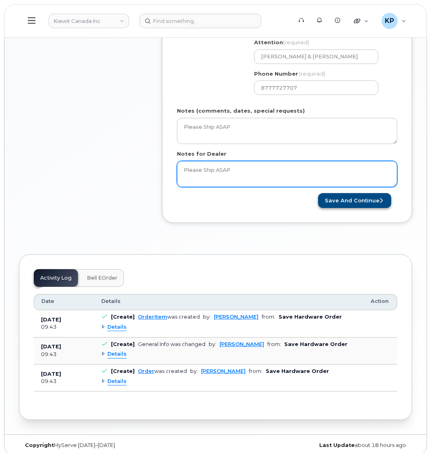
type textarea "Please Ship ASAP"
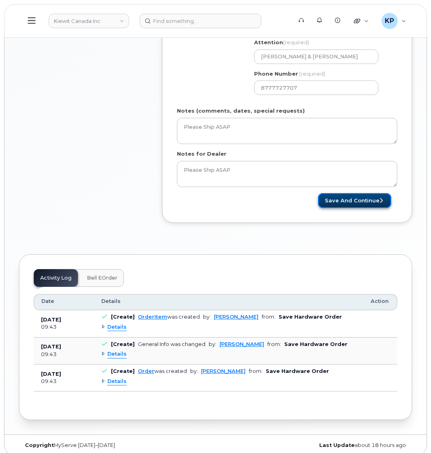
click at [348, 195] on button "Save and Continue" at bounding box center [354, 200] width 73 height 15
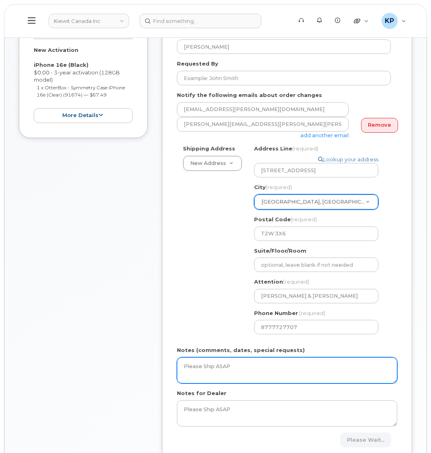
scroll to position [122, 0]
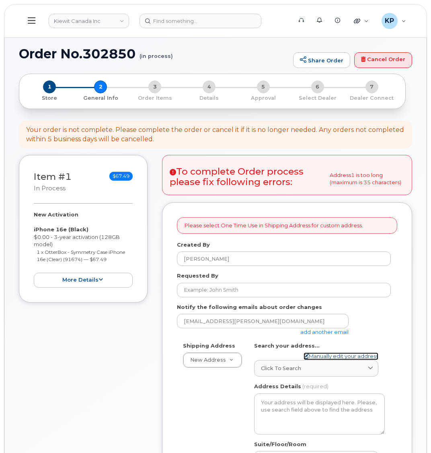
click at [338, 352] on link "Manually edit your address" at bounding box center [340, 356] width 75 height 8
select select
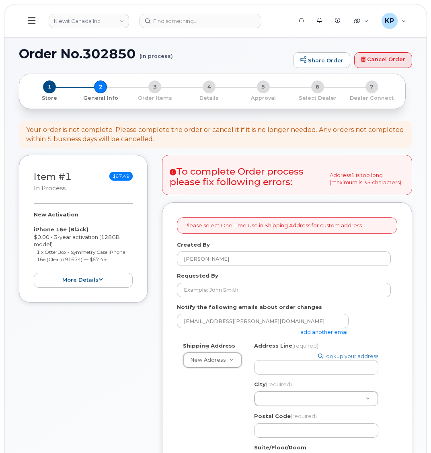
click at [305, 331] on link "add another email" at bounding box center [324, 331] width 48 height 6
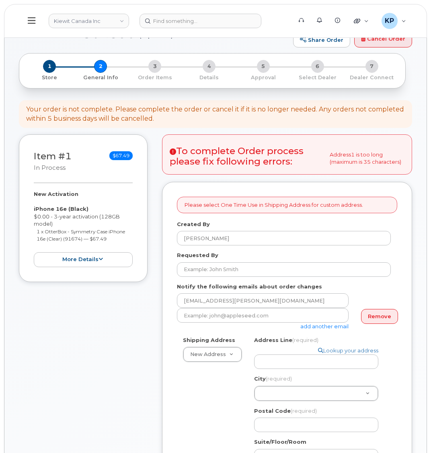
scroll to position [40, 0]
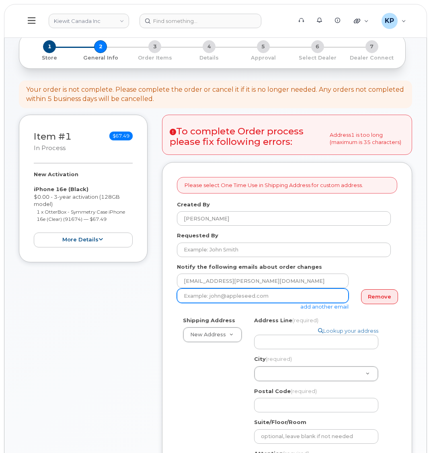
click at [221, 297] on input "email" at bounding box center [263, 295] width 172 height 14
paste input "[PERSON_NAME][EMAIL_ADDRESS][PERSON_NAME][PERSON_NAME][DOMAIN_NAME]"
type input "[PERSON_NAME][EMAIL_ADDRESS][PERSON_NAME][PERSON_NAME][DOMAIN_NAME]"
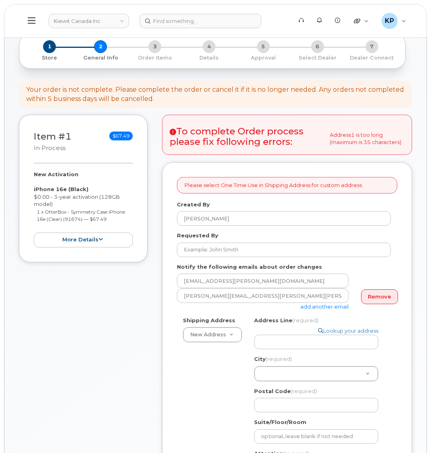
drag, startPoint x: 220, startPoint y: 386, endPoint x: 225, endPoint y: 383, distance: 6.5
click at [220, 386] on div "Shipping Address New Address New Address M-[STREET_ADDRESS][GEOGRAPHIC_DATA][ST…" at bounding box center [284, 413] width 214 height 195
click at [293, 334] on input "Address Line (required)" at bounding box center [316, 341] width 124 height 14
click at [259, 336] on input "Address Line (required)" at bounding box center [316, 341] width 124 height 14
paste input "[STREET_ADDRESS]"
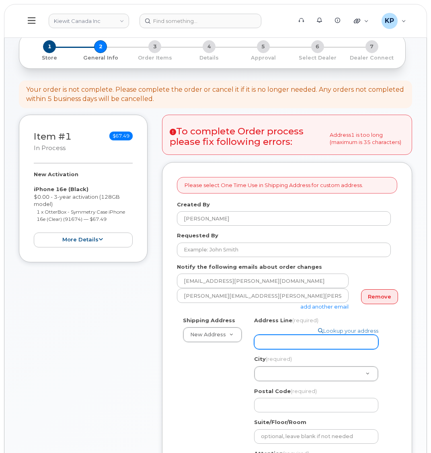
select select
type input "[STREET_ADDRESS]"
click at [166, 359] on div "Please select One Time Use in Shipping Address for custom address. Created By […" at bounding box center [287, 397] width 250 height 471
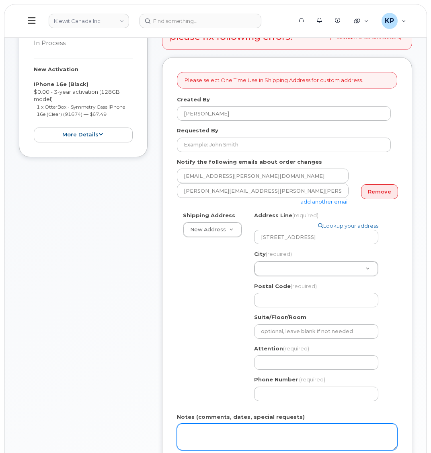
scroll to position [161, 0]
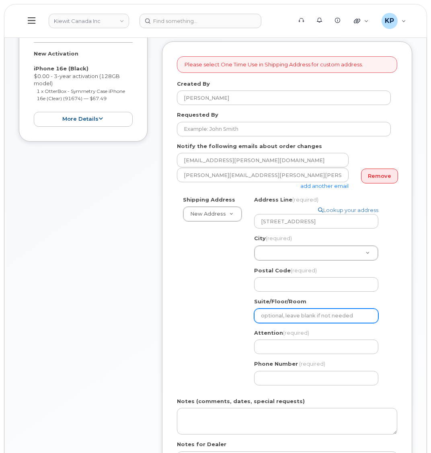
click at [287, 308] on input "Suite/Floor/Room" at bounding box center [316, 315] width 124 height 14
select select
type input "S"
select select
type input "Sui"
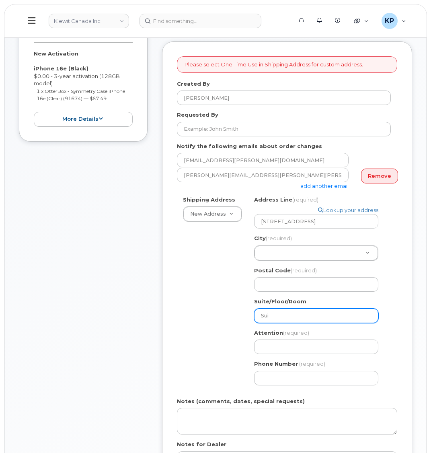
select select
type input "Suite"
select select
type input "Suite"
select select
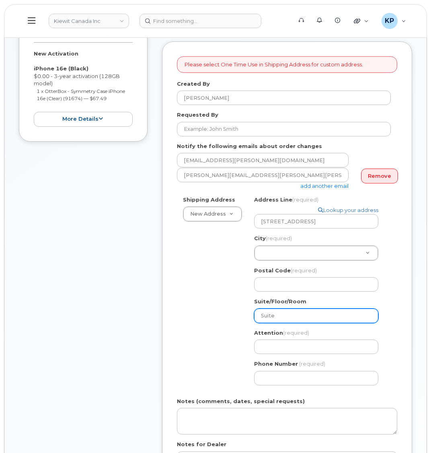
type input "Suite 2"
select select
type input "Suite 20"
select select
type input "Suite 200"
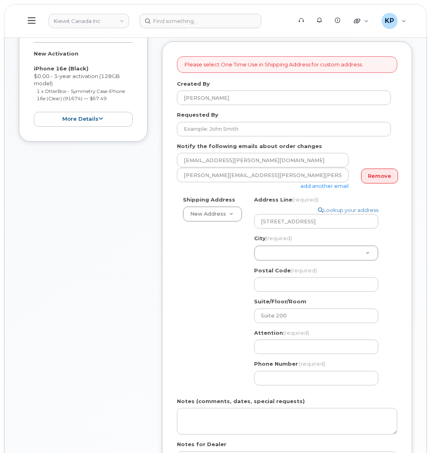
drag, startPoint x: 213, startPoint y: 282, endPoint x: 223, endPoint y: 282, distance: 9.6
click at [213, 282] on div "Shipping Address New Address New Address M-[STREET_ADDRESS][GEOGRAPHIC_DATA][ST…" at bounding box center [284, 293] width 214 height 195
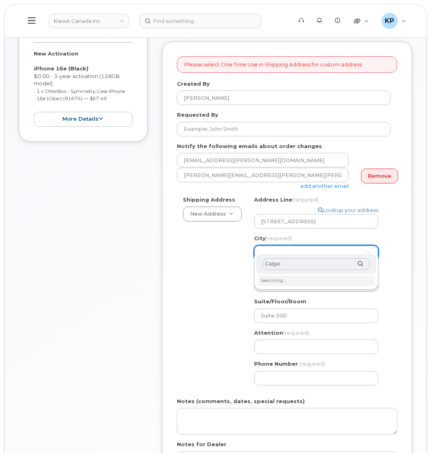
type input "[GEOGRAPHIC_DATA]"
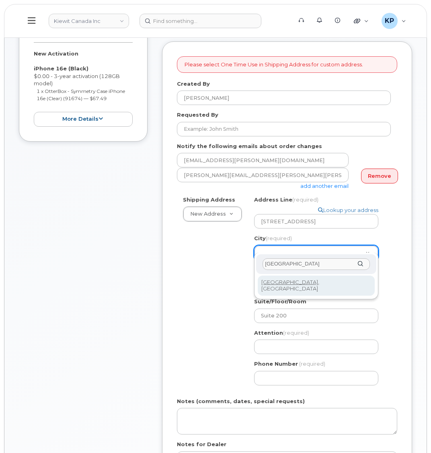
select select
type input "88"
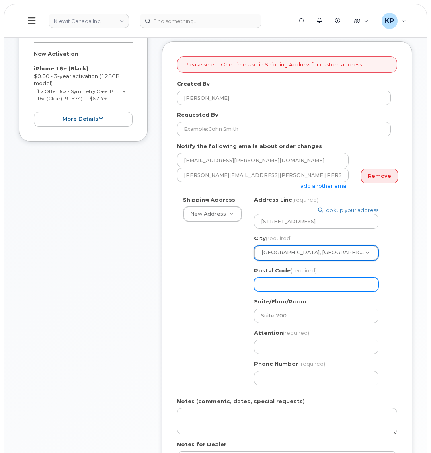
click at [277, 279] on input "Postal Code (required)" at bounding box center [316, 284] width 124 height 14
select select
type input "T"
select select
type input "TW"
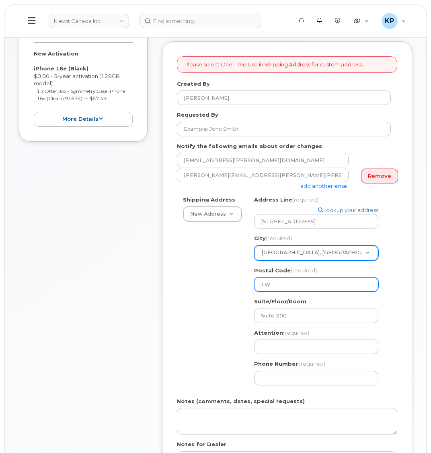
select select
type input "T"
select select
type input "T2"
select select
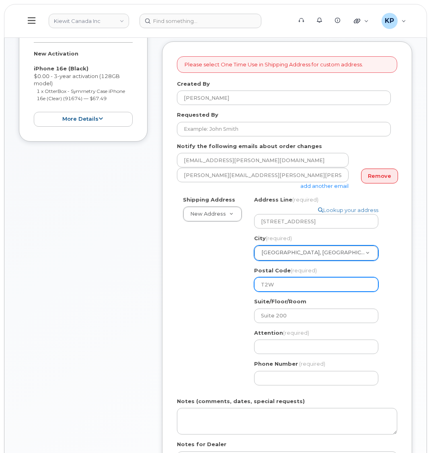
type input "T2W"
select select
type input "T2W #"
select select
type input "T2W #x"
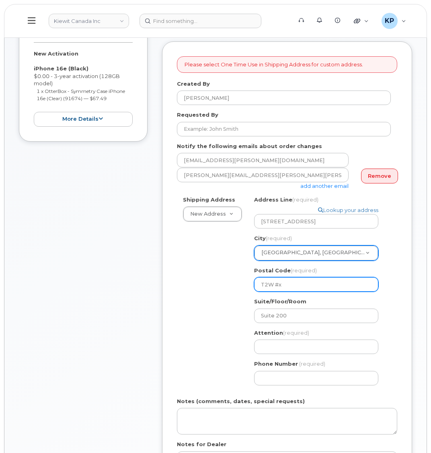
select select
type input "T2W #"
select select
type input "T2W #X"
select select
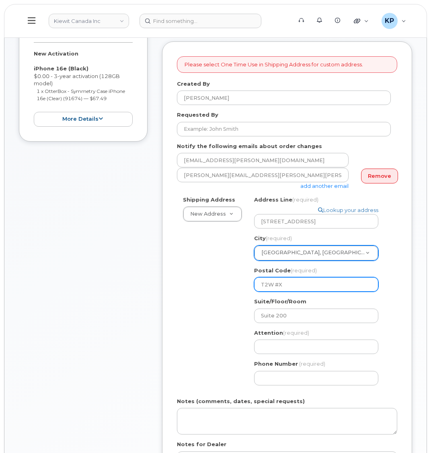
type input "T2W #"
select select
type input "T2W"
select select
type input "T2W 3"
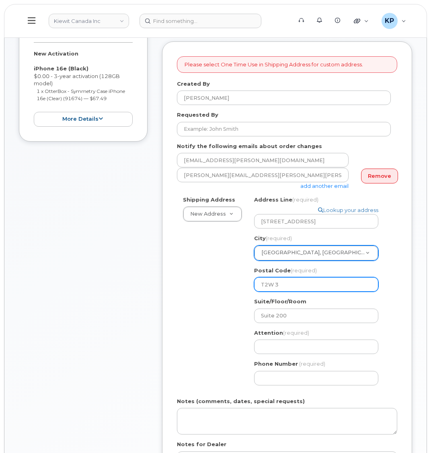
select select
type input "T2W 3X"
select select
type input "T2W 3X^"
select select
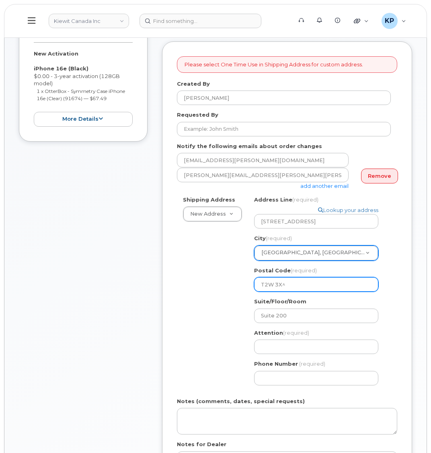
type input "T2W 3X^="
select select
type input "T2W 3X^=6"
select select
type input "T2W 3X^="
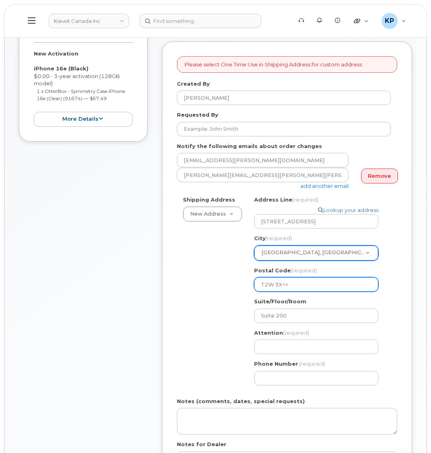
select select
type input "T2W 3X^"
select select
type input "T2W 3X"
select select
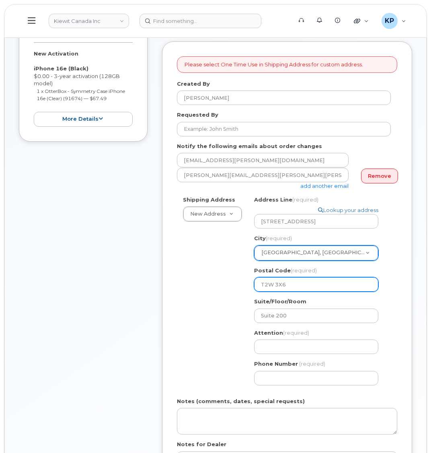
type input "T2W 3X6"
drag, startPoint x: 233, startPoint y: 311, endPoint x: 244, endPoint y: 324, distance: 16.6
click at [233, 311] on div "Shipping Address New Address New Address M-100 Ilsley Avenue 10333 Southport Ro…" at bounding box center [284, 293] width 214 height 195
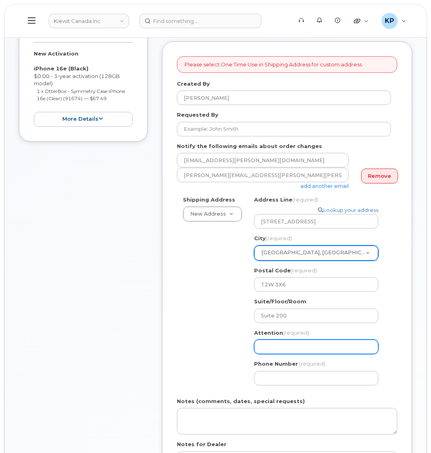
drag, startPoint x: 261, startPoint y: 334, endPoint x: 213, endPoint y: 292, distance: 63.5
click at [261, 339] on input "Attention (required)" at bounding box center [316, 346] width 124 height 14
drag, startPoint x: 291, startPoint y: 336, endPoint x: 285, endPoint y: 336, distance: 5.6
click at [291, 339] on input "Attention (required)" at bounding box center [316, 346] width 124 height 14
paste input "[PERSON_NAME]"
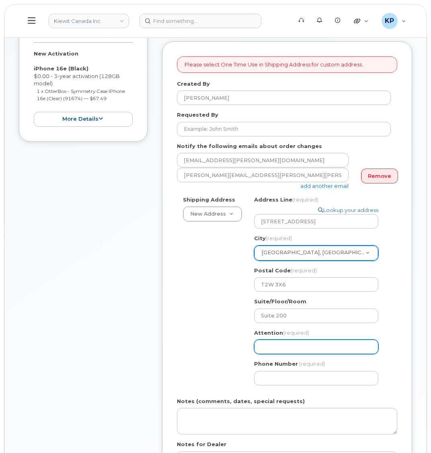
select select
click at [322, 341] on input "[PERSON_NAME]" at bounding box center [316, 346] width 124 height 14
type input "[PERSON_NAME] & [PERSON_NAME]"
select select
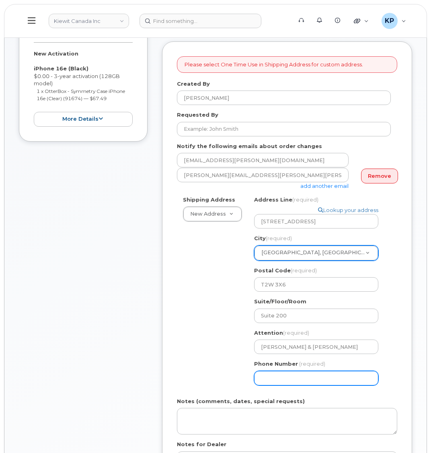
click at [294, 371] on input "Phone Number" at bounding box center [316, 378] width 124 height 14
type input "877772770"
select select
type input "8777727707"
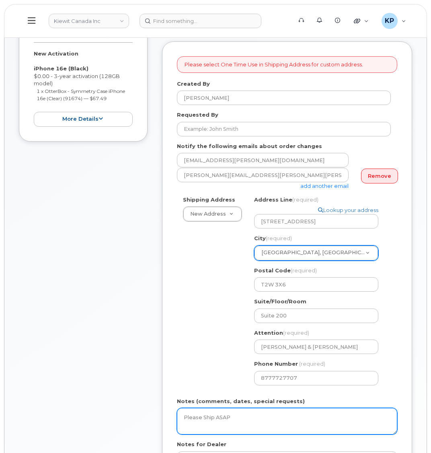
type textarea "Please Ship ASAP"
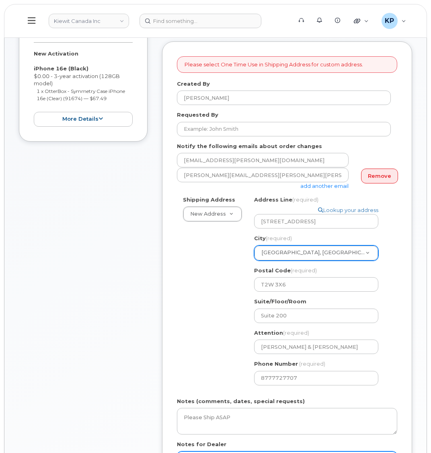
scroll to position [164, 0]
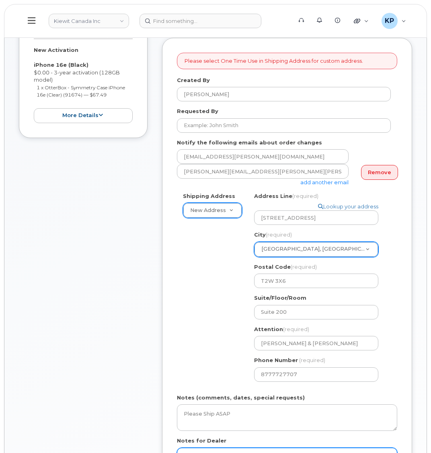
type textarea "Please Ship ASAP"
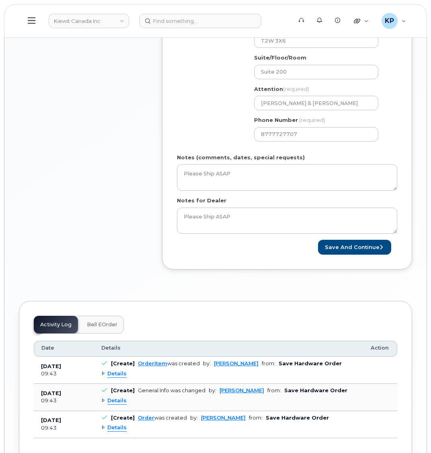
scroll to position [446, 0]
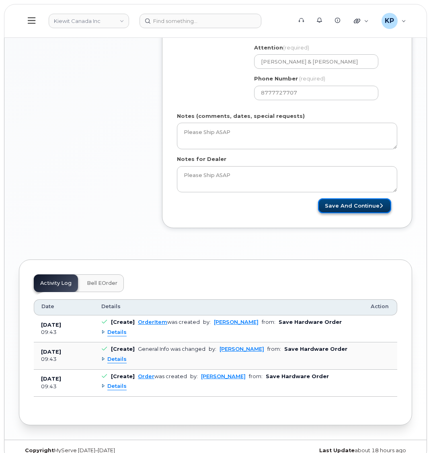
click at [345, 202] on button "Save and Continue" at bounding box center [354, 205] width 73 height 15
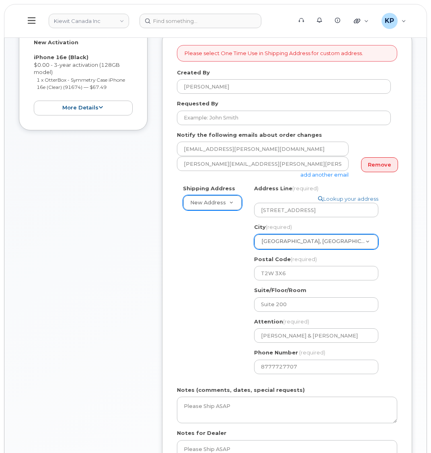
scroll to position [164, 0]
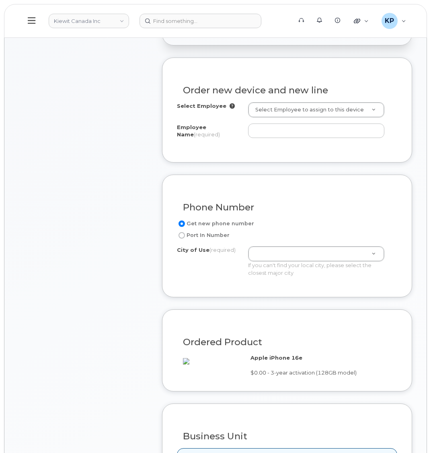
scroll to position [281, 0]
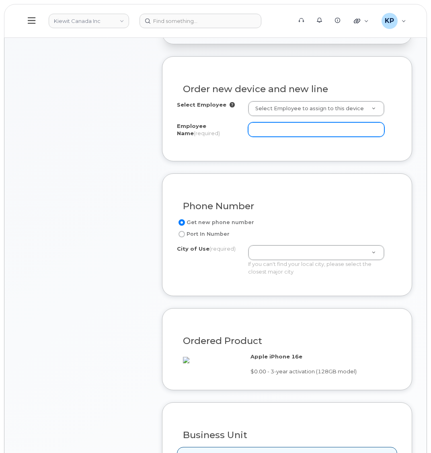
drag, startPoint x: 279, startPoint y: 130, endPoint x: 274, endPoint y: 145, distance: 16.0
click at [279, 130] on input "Employee Name (required)" at bounding box center [316, 129] width 136 height 14
paste input "[PERSON_NAME]"
type input "[PERSON_NAME]"
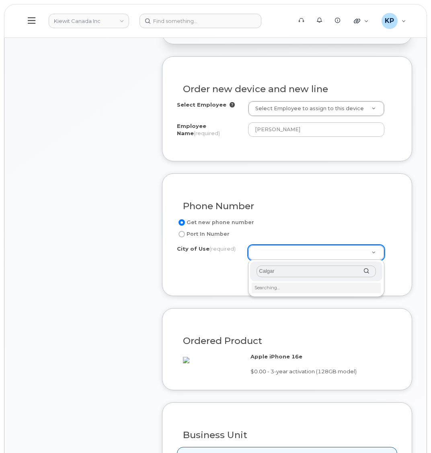
type input "[GEOGRAPHIC_DATA]"
type input "88"
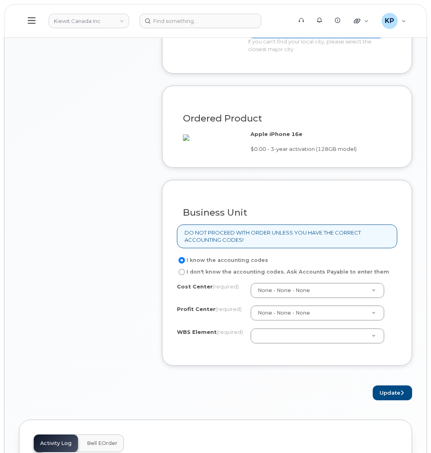
scroll to position [522, 0]
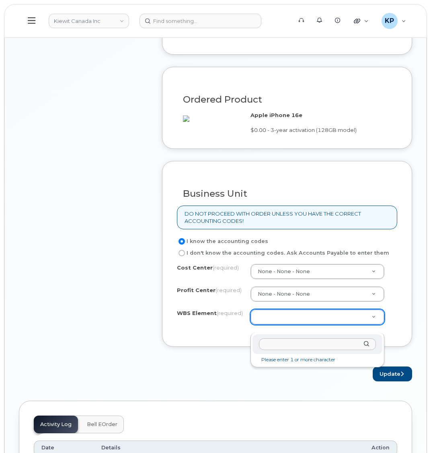
type input "110235.1612"
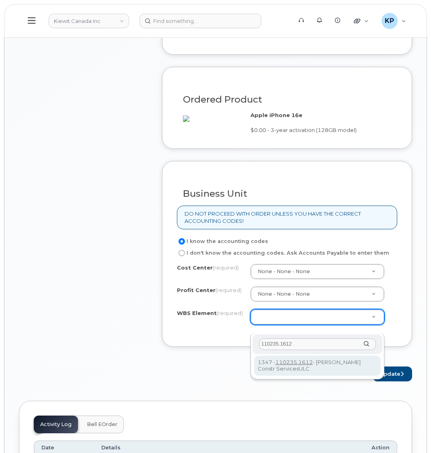
type input "110235.1612"
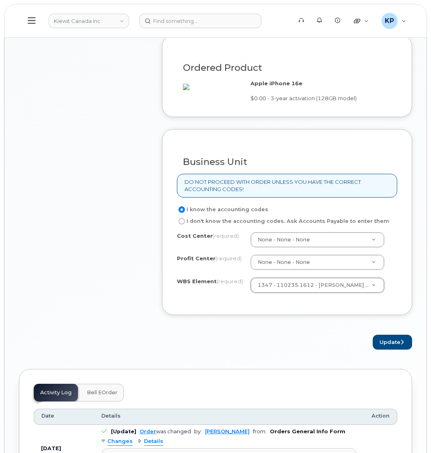
scroll to position [643, 0]
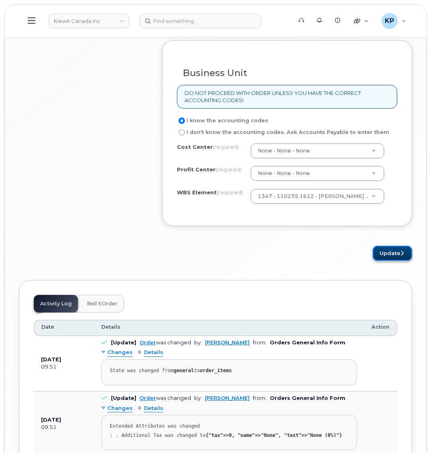
click at [379, 260] on button "Update" at bounding box center [392, 253] width 39 height 15
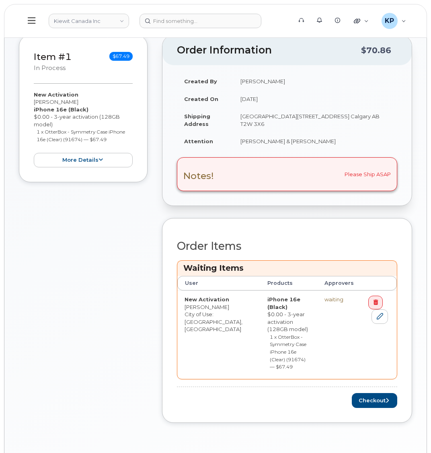
scroll to position [201, 0]
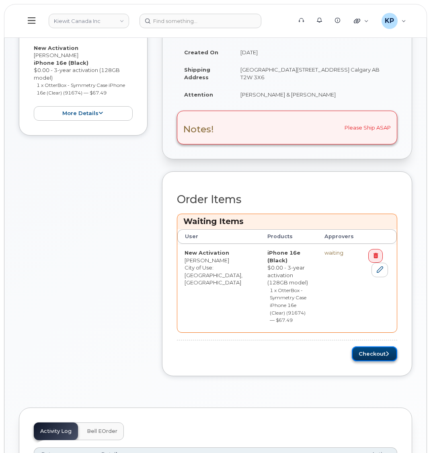
click at [364, 346] on button "Checkout" at bounding box center [374, 353] width 45 height 15
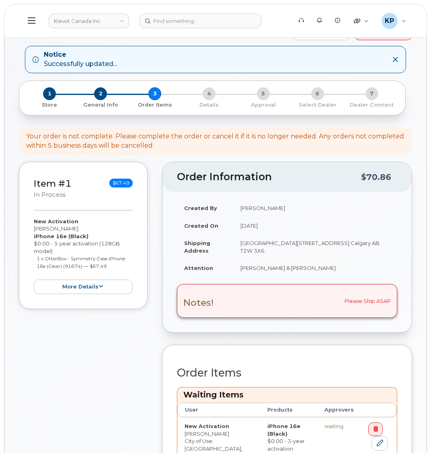
scroll to position [0, 0]
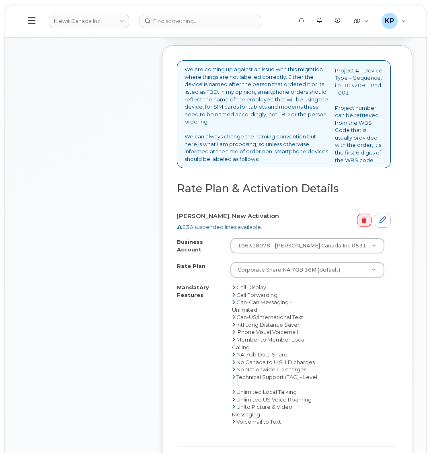
scroll to position [322, 0]
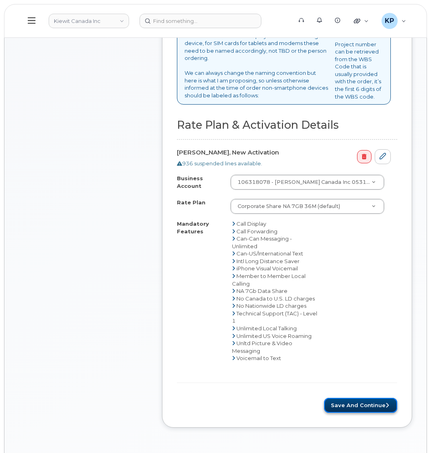
click at [351, 410] on button "Save and Continue" at bounding box center [360, 404] width 73 height 15
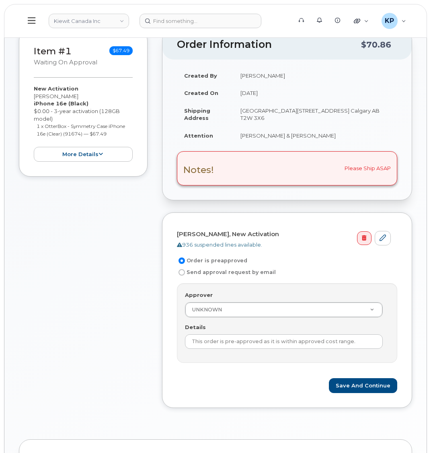
scroll to position [161, 0]
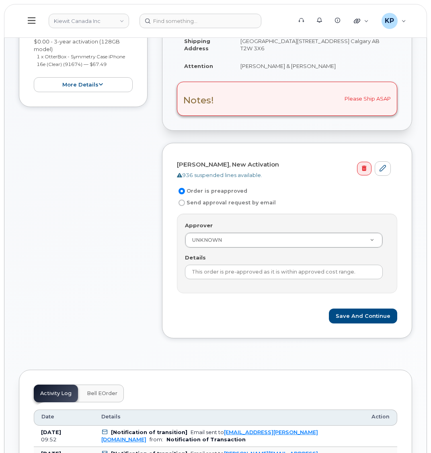
click at [201, 203] on label "Send approval request by email" at bounding box center [226, 203] width 99 height 10
click at [180, 199] on label "Send approval request by email" at bounding box center [226, 203] width 99 height 10
click at [180, 199] on input "Send approval request by email" at bounding box center [181, 202] width 6 height 6
radio input "true"
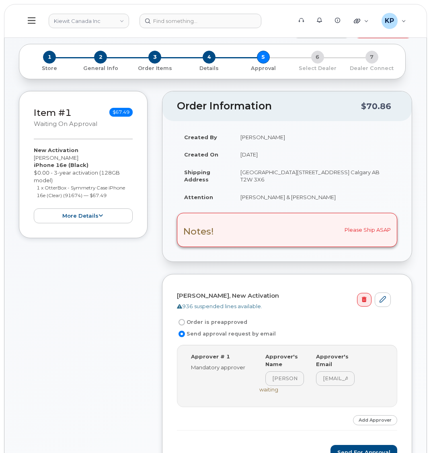
scroll to position [0, 0]
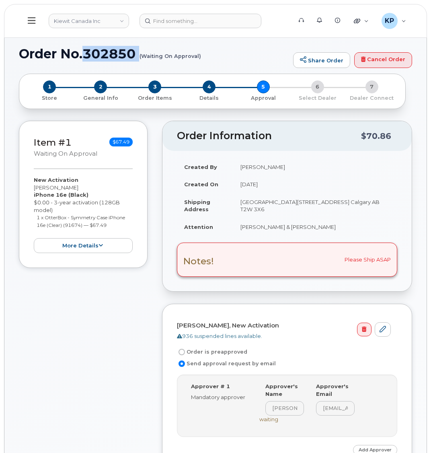
drag, startPoint x: 96, startPoint y: 59, endPoint x: 119, endPoint y: 62, distance: 23.5
click at [119, 62] on div "Order No.302850 (Waiting On Approval) Share Order Cancel Order" at bounding box center [215, 60] width 393 height 27
copy h1 "302850"
drag, startPoint x: 14, startPoint y: 56, endPoint x: 134, endPoint y: 58, distance: 120.6
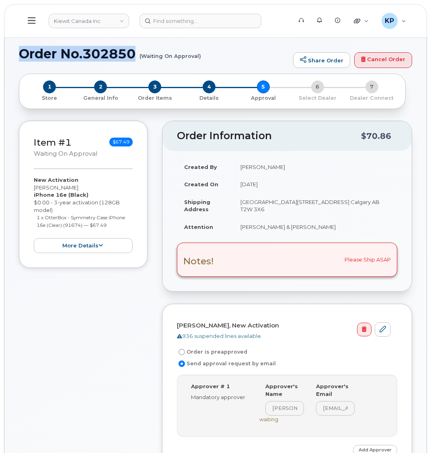
copy h1 "Order No.302850"
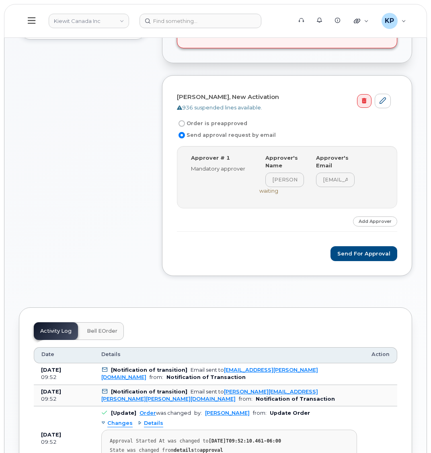
scroll to position [241, 0]
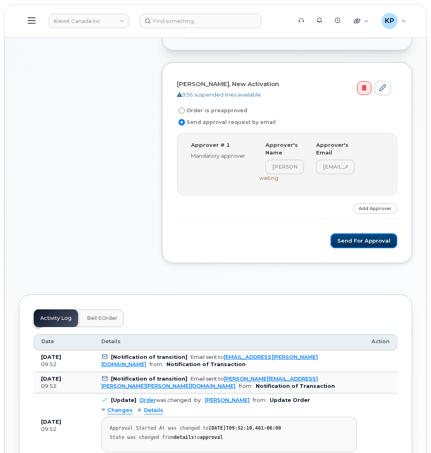
click at [337, 242] on button "Send for Approval" at bounding box center [363, 240] width 67 height 15
